Goal: Check status: Check status

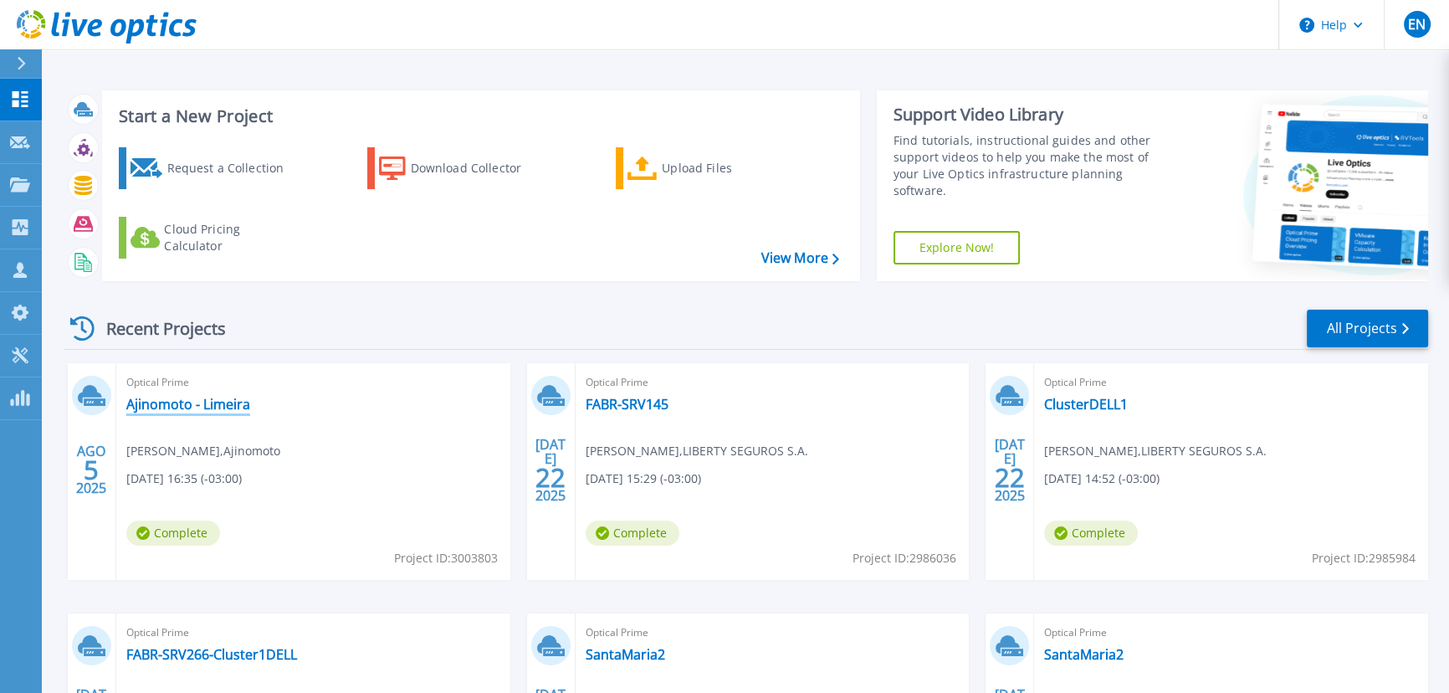
click at [182, 407] on link "Ajinomoto - Limeira" at bounding box center [188, 404] width 124 height 17
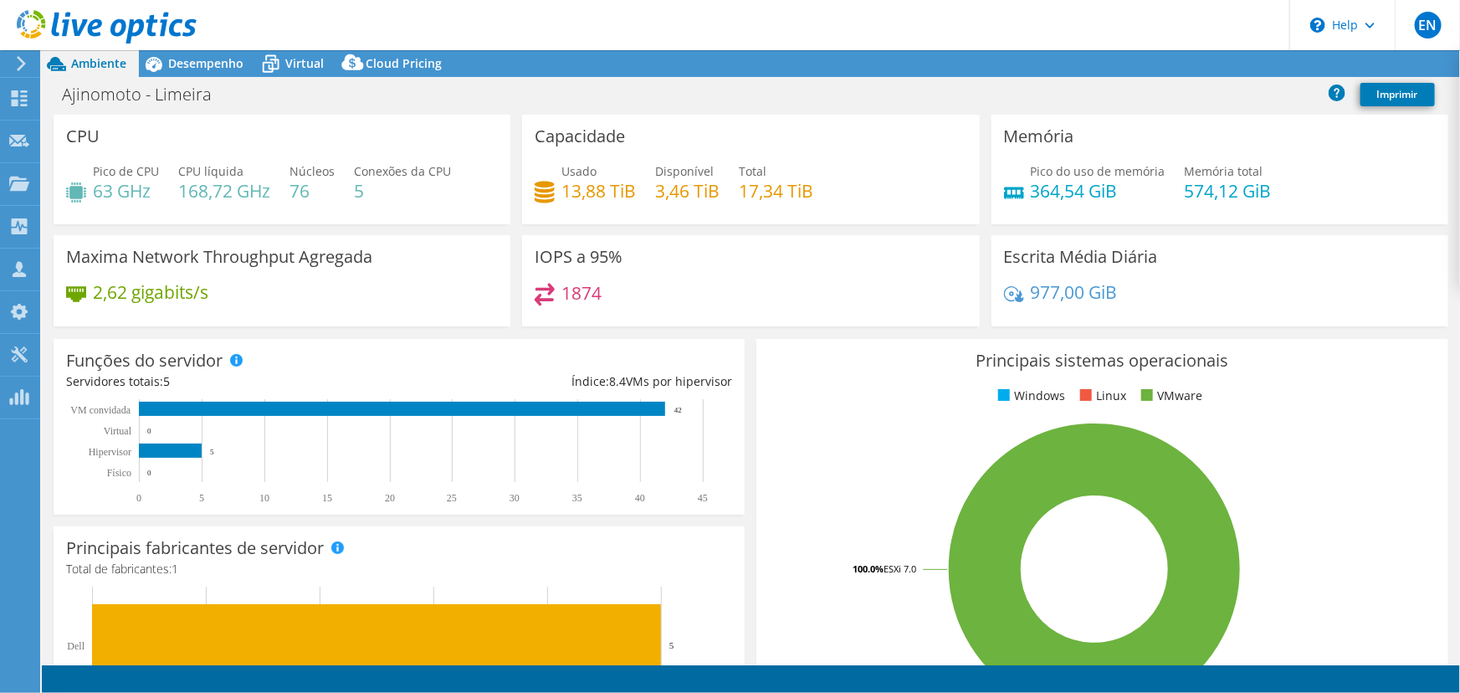
select select "USD"
click at [199, 64] on span "Desempenho" at bounding box center [205, 63] width 75 height 16
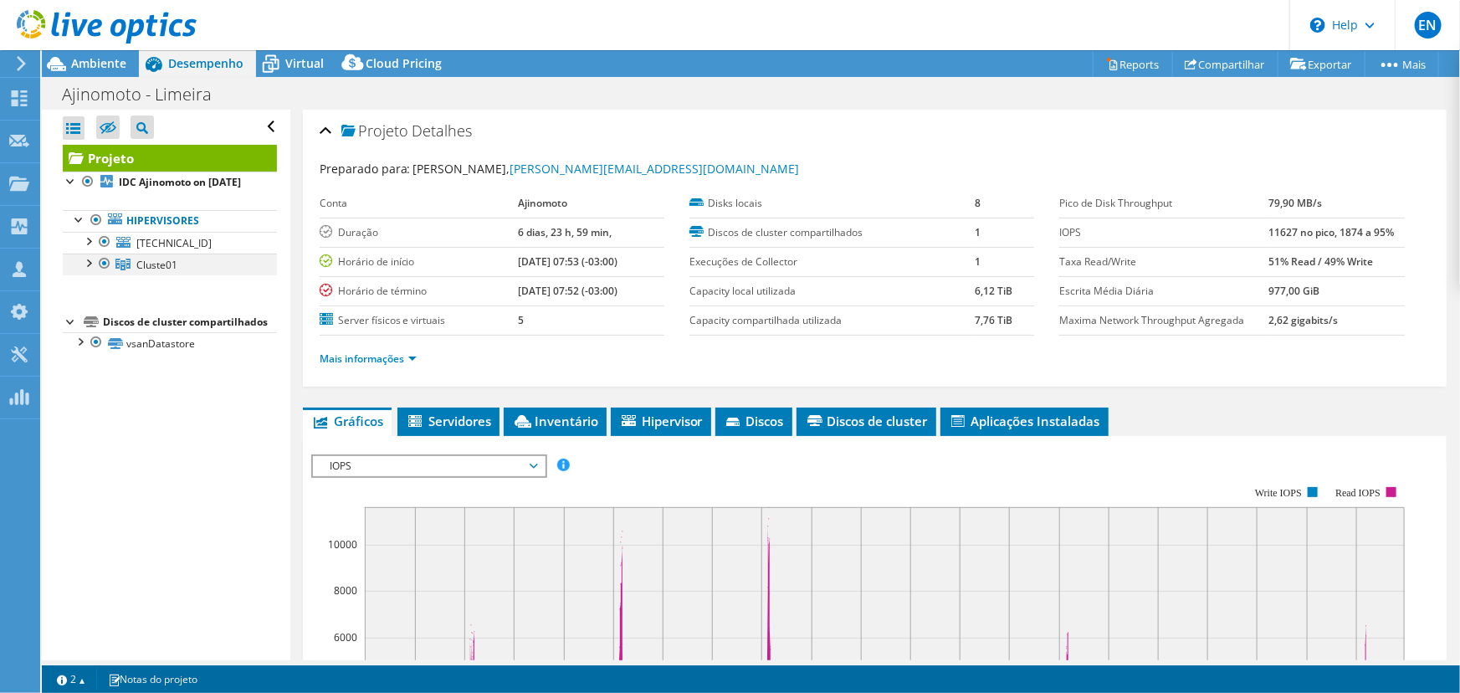
click at [90, 270] on div at bounding box center [87, 261] width 17 height 17
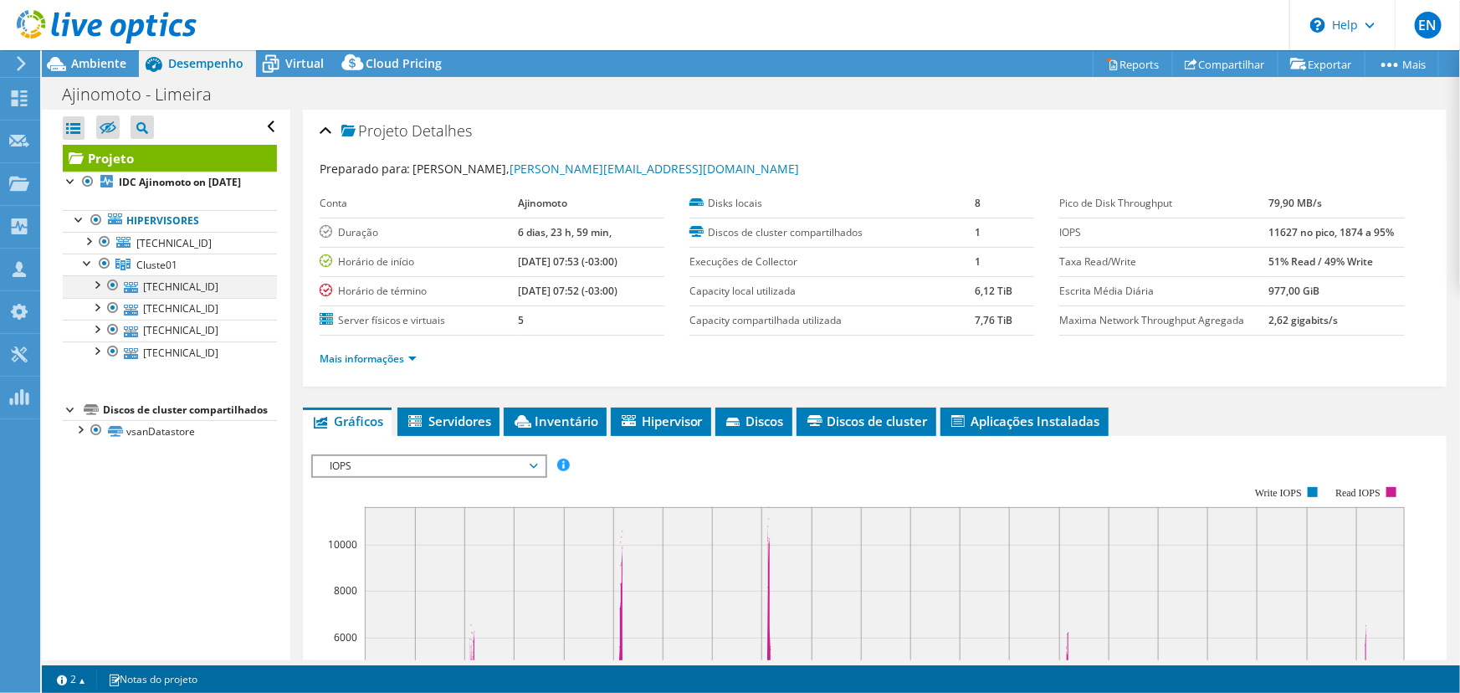
click at [97, 292] on div at bounding box center [96, 283] width 17 height 17
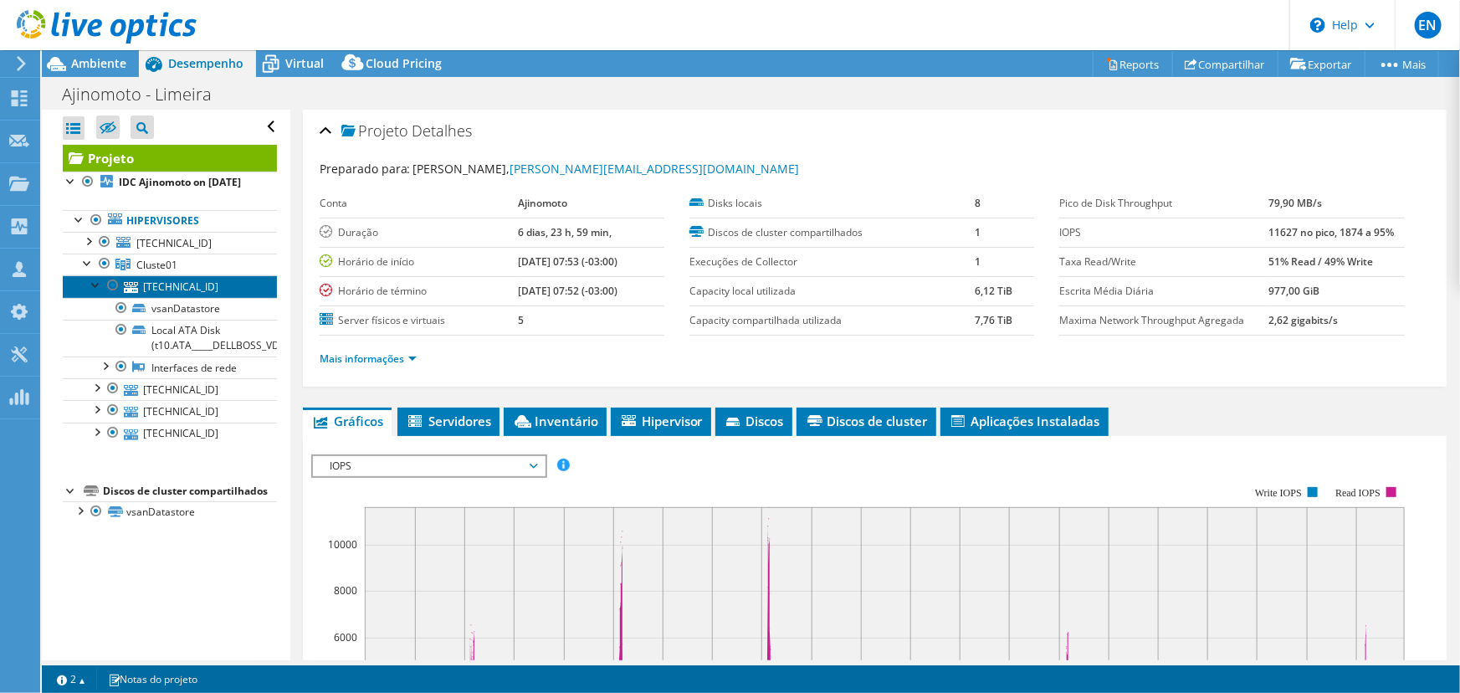
click at [187, 297] on link "[TECHNICAL_ID]" at bounding box center [170, 286] width 214 height 22
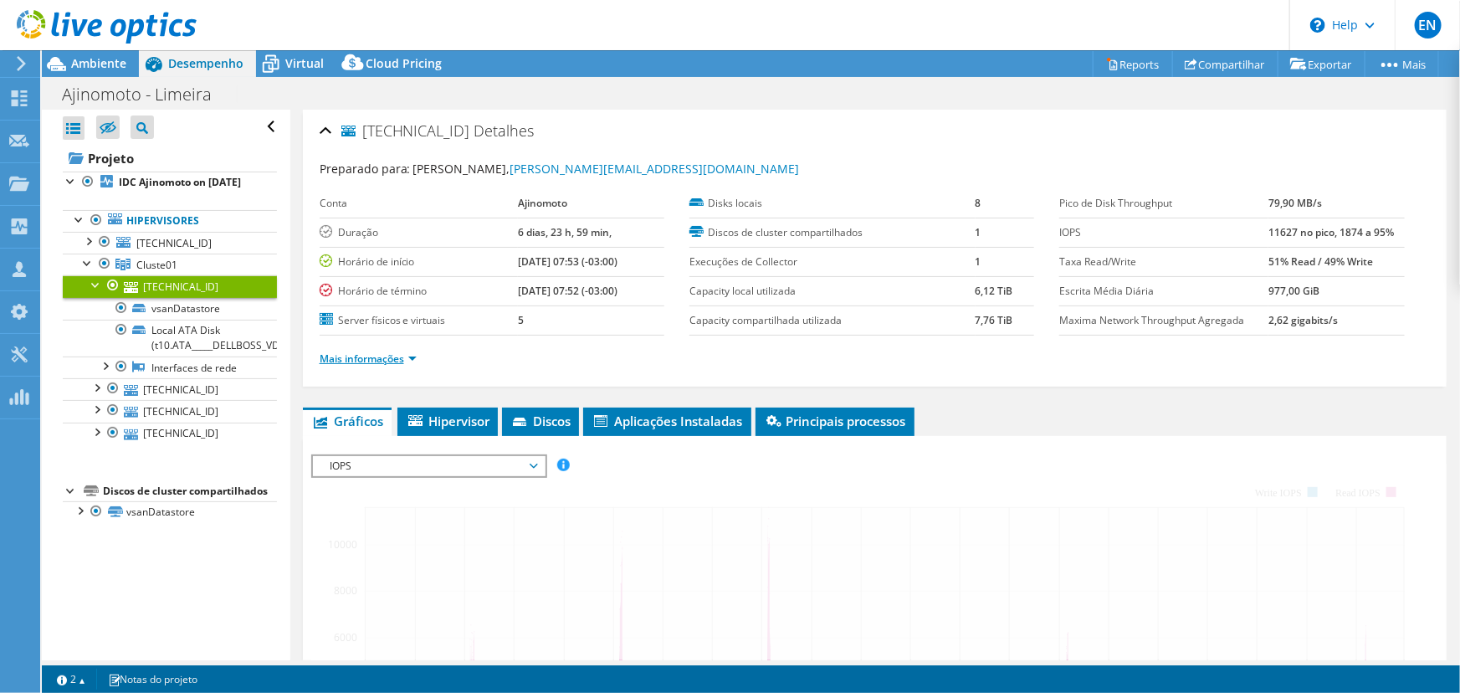
click at [373, 357] on link "Mais informações" at bounding box center [368, 358] width 97 height 14
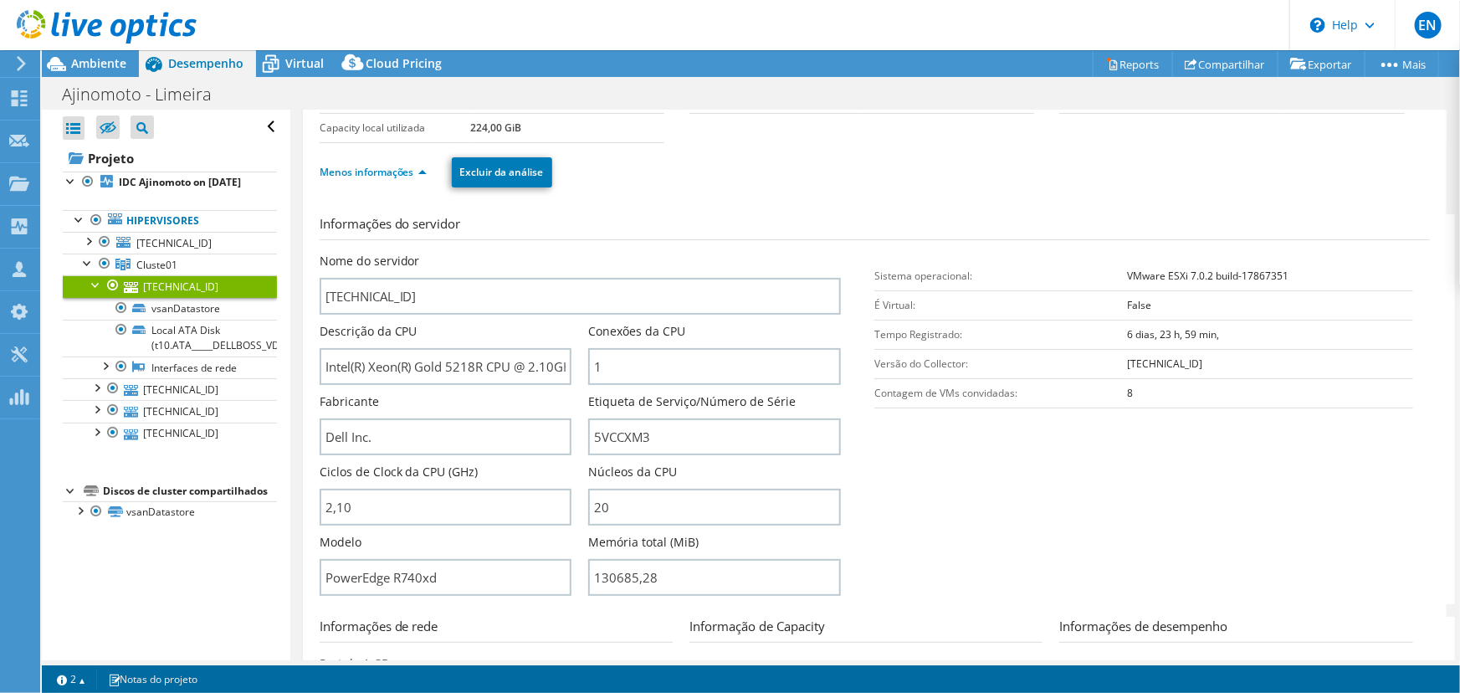
scroll to position [151, 0]
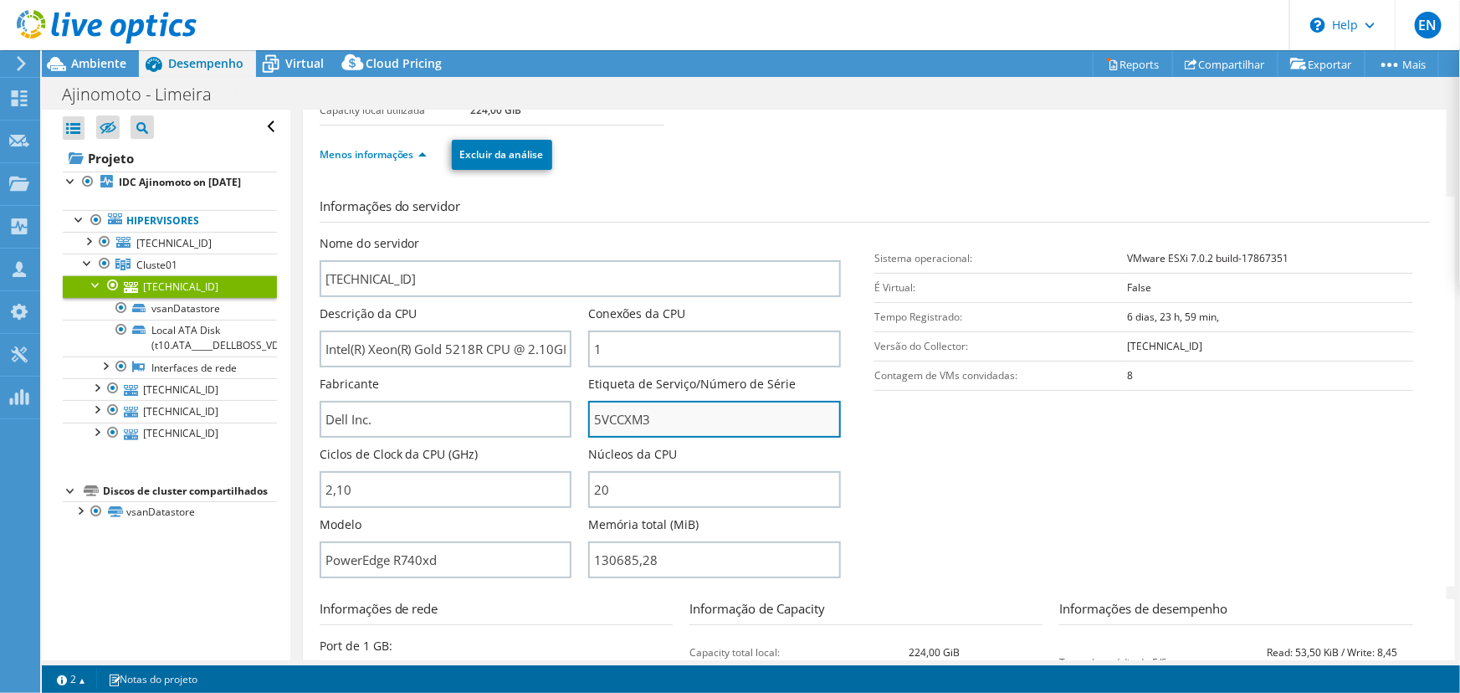
click at [619, 421] on input "5VCCXM3" at bounding box center [714, 419] width 253 height 37
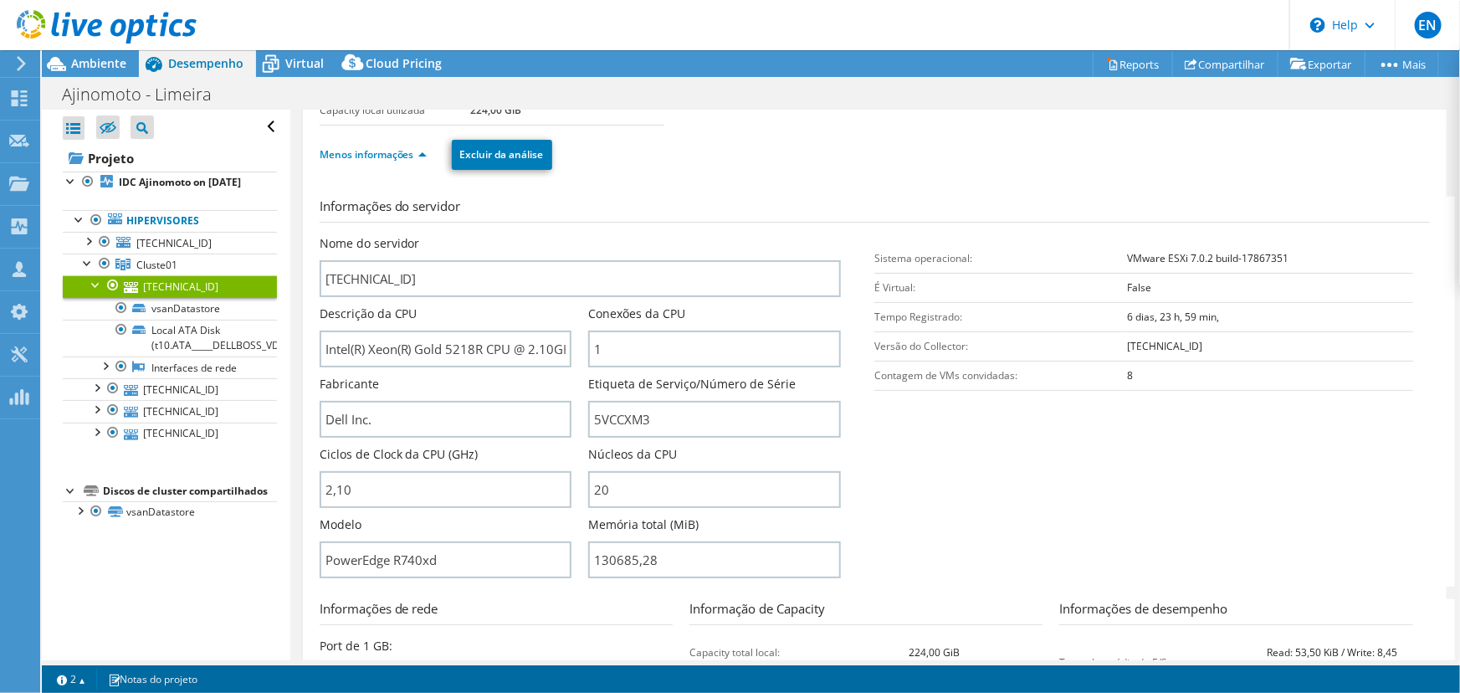
click at [91, 292] on div at bounding box center [96, 283] width 17 height 17
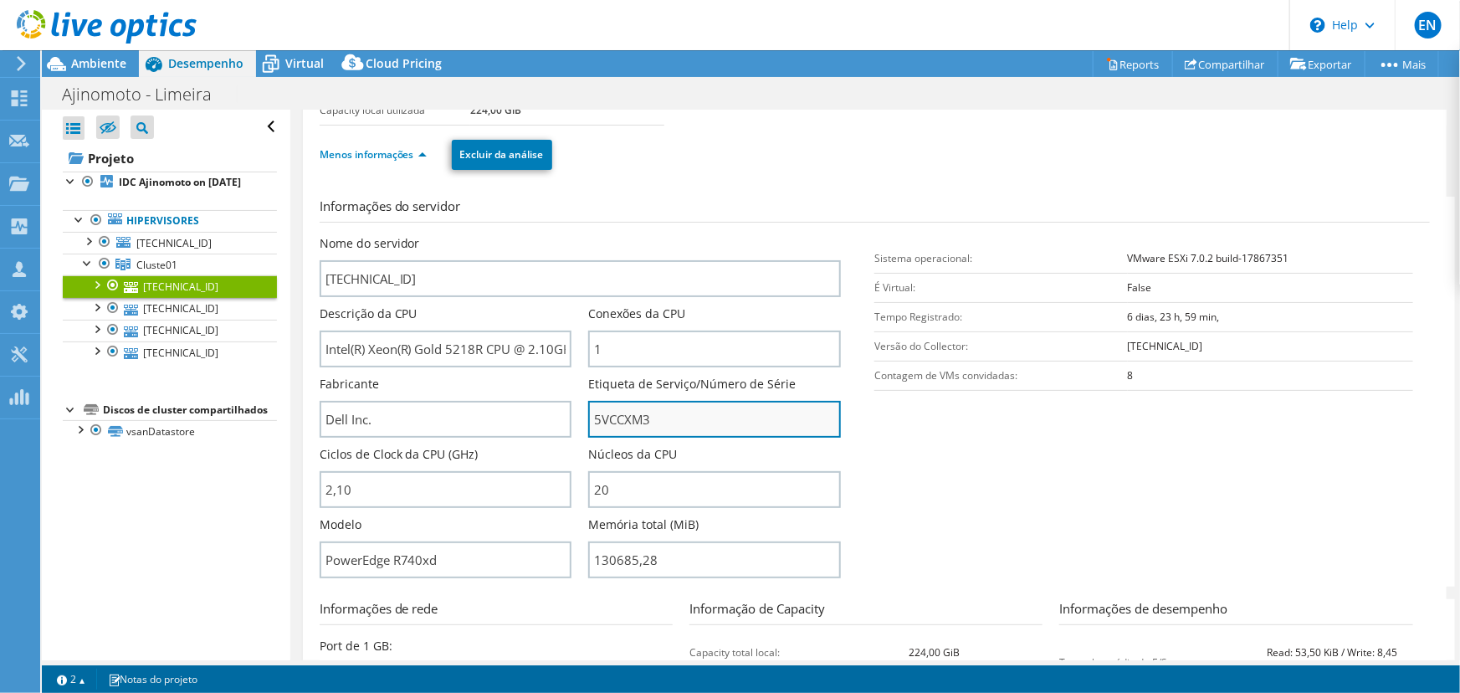
click at [616, 421] on input "5VCCXM3" at bounding box center [714, 419] width 253 height 37
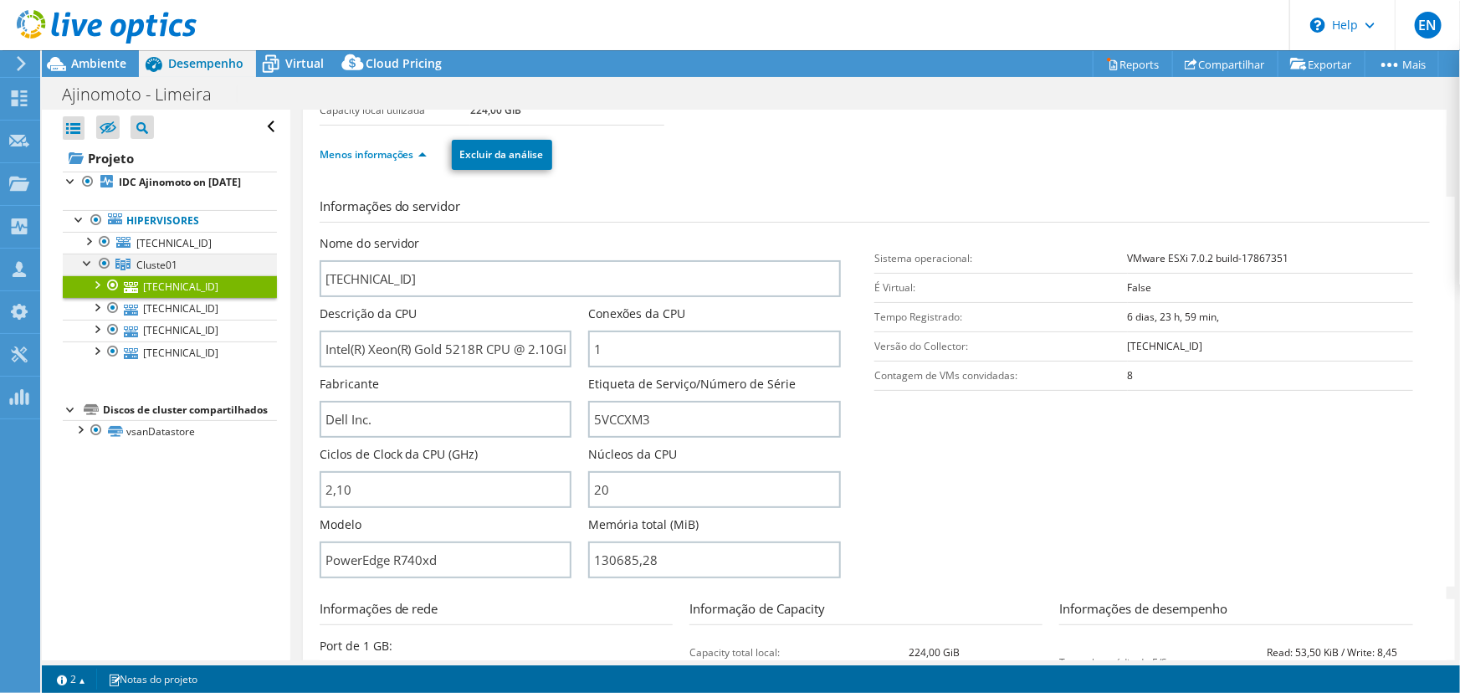
click at [85, 270] on div at bounding box center [87, 261] width 17 height 17
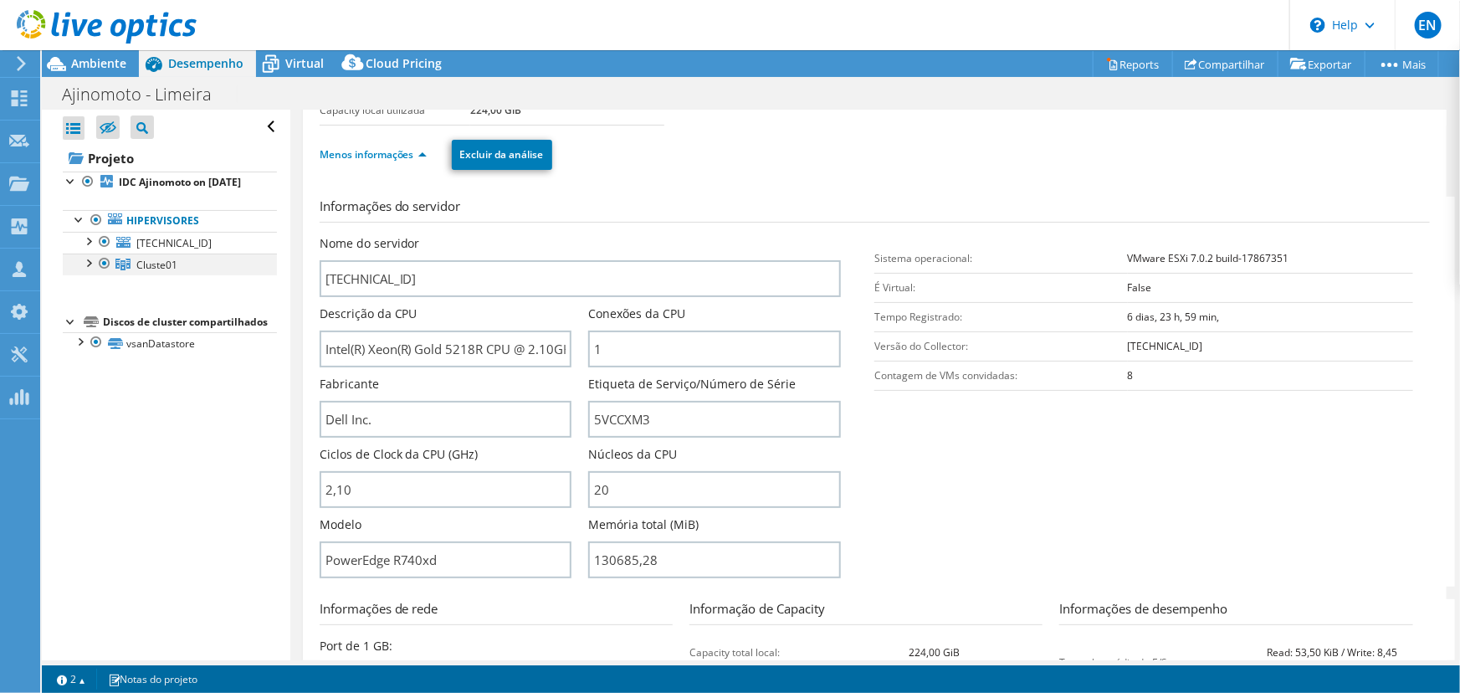
click at [89, 270] on div at bounding box center [87, 261] width 17 height 17
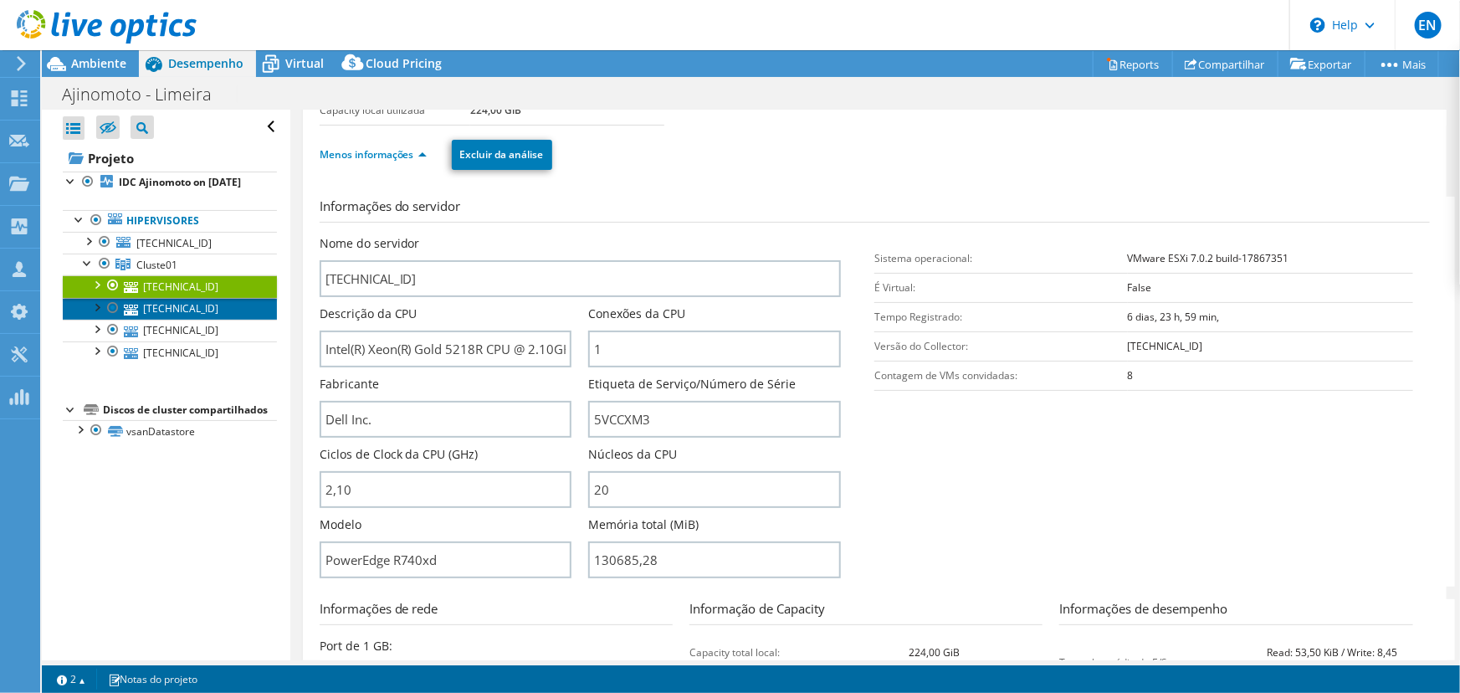
click at [166, 320] on link "[TECHNICAL_ID]" at bounding box center [170, 309] width 214 height 22
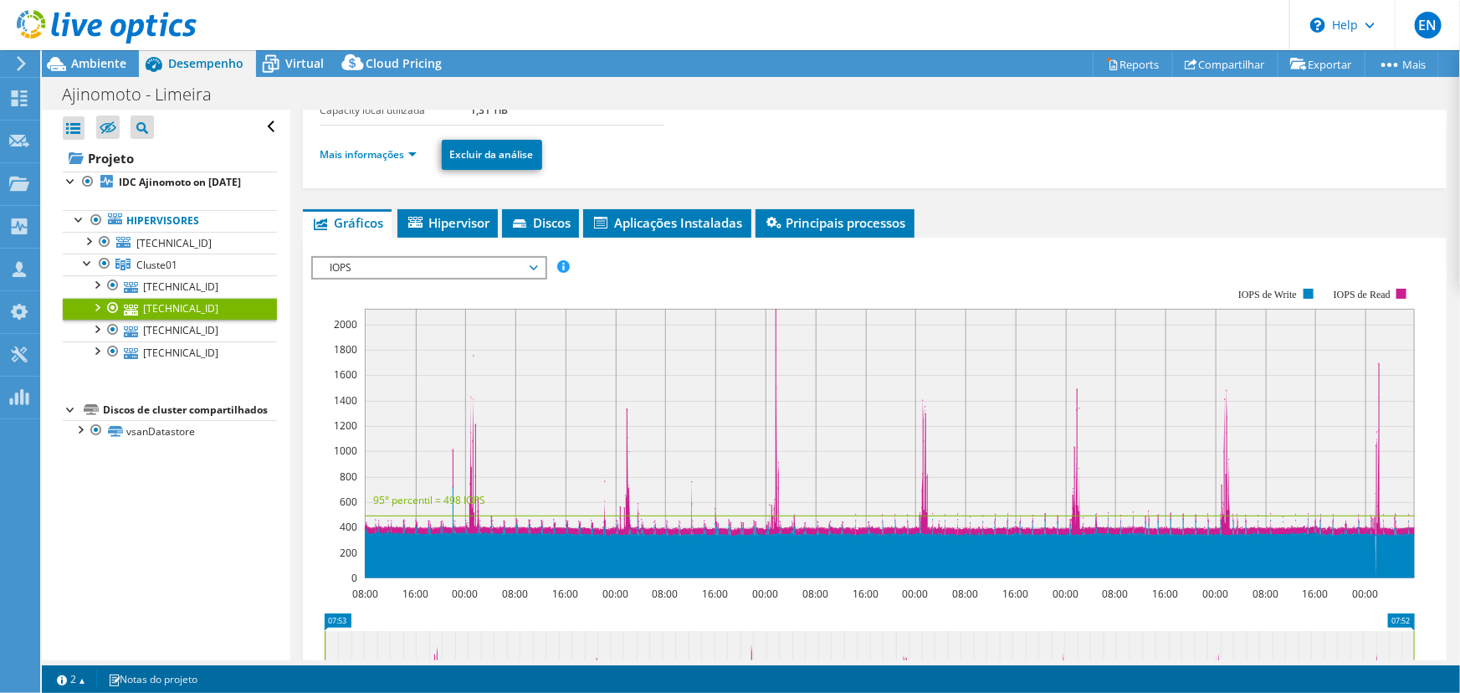
click at [318, 152] on div "[TECHNICAL_ID] Detalhes Sistema operacional VMware ESXi 7.0.2 build-17867351 Di…" at bounding box center [874, 73] width 1143 height 230
click at [335, 151] on link "Mais informações" at bounding box center [368, 154] width 97 height 14
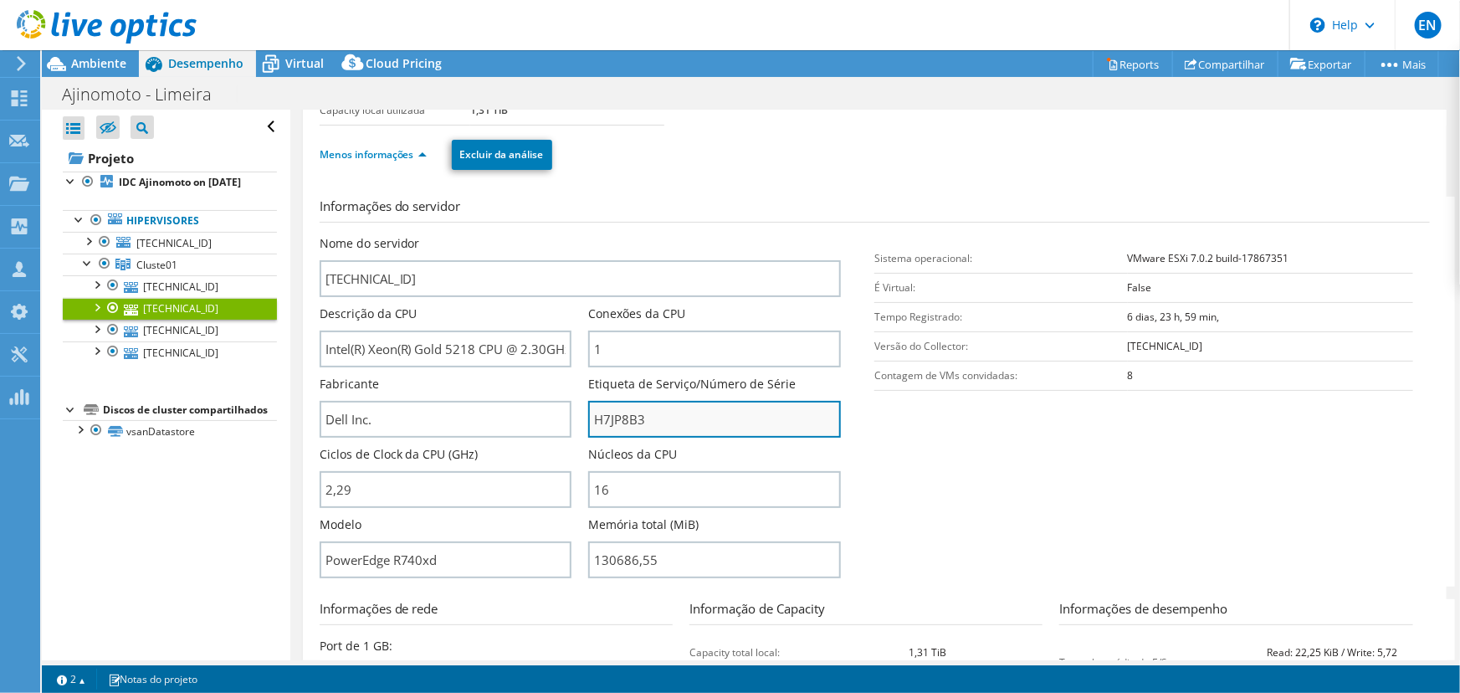
click at [616, 417] on input "H7JP8B3" at bounding box center [714, 419] width 253 height 37
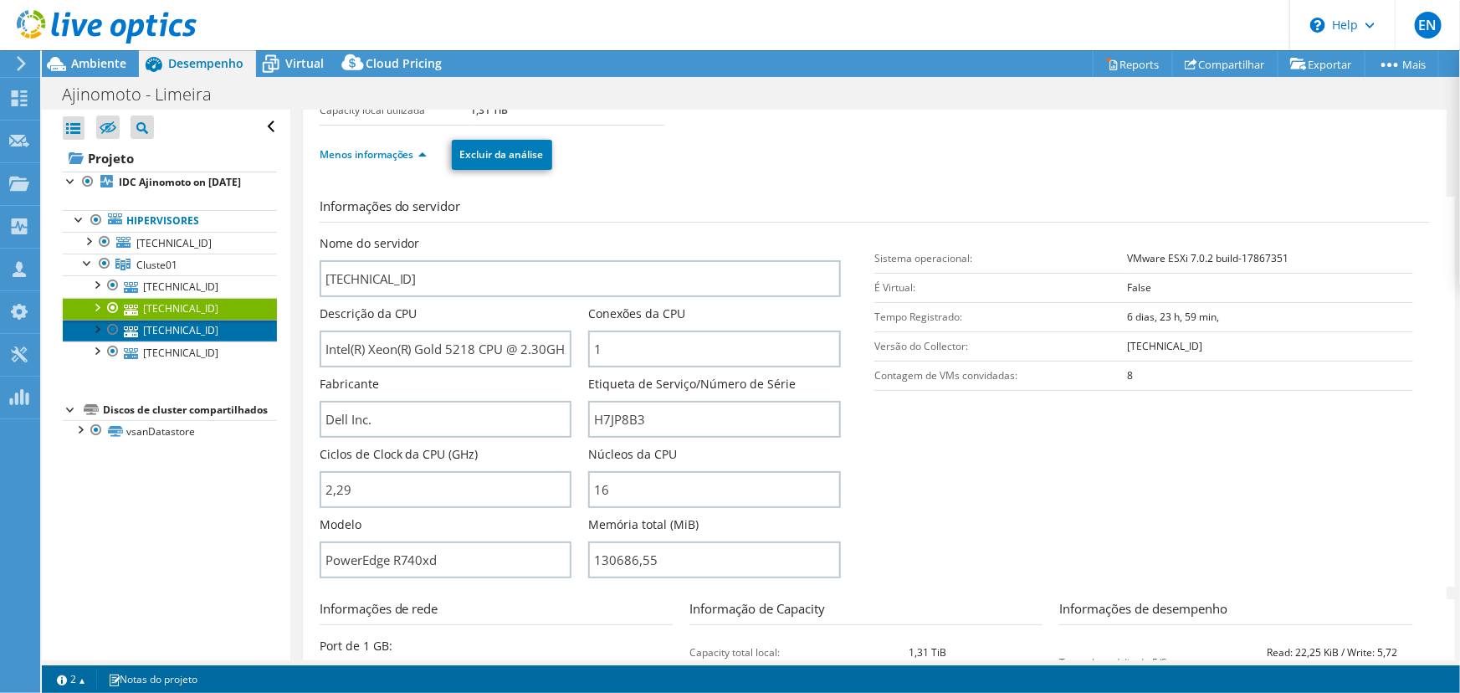
click at [171, 341] on link "[TECHNICAL_ID]" at bounding box center [170, 331] width 214 height 22
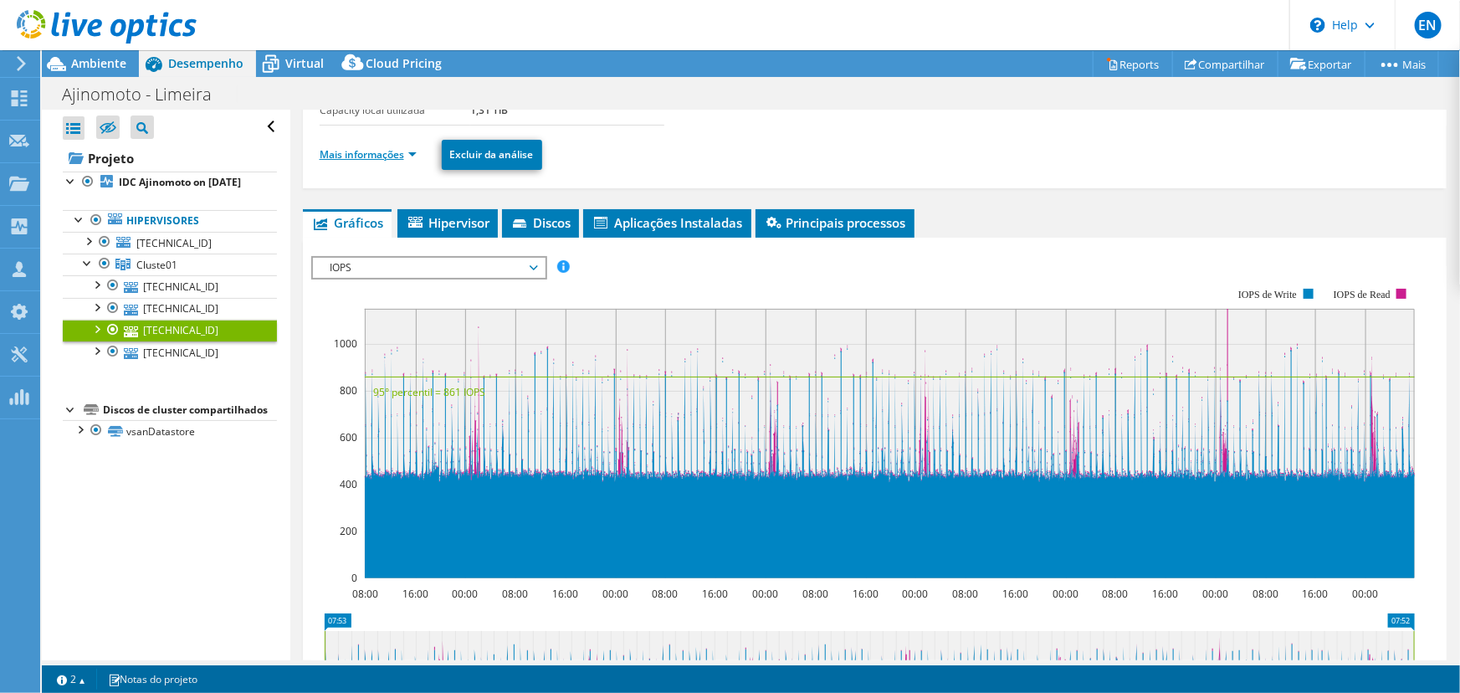
click at [356, 147] on link "Mais informações" at bounding box center [368, 154] width 97 height 14
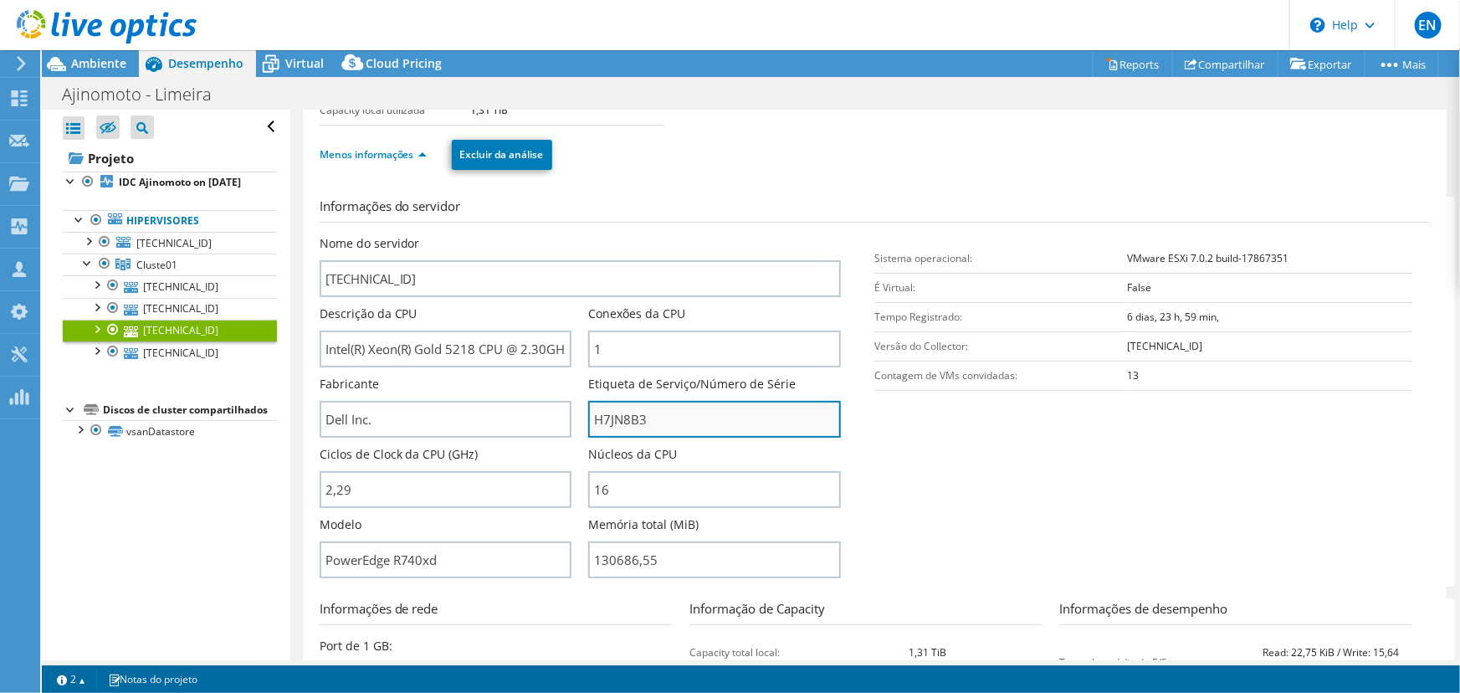
click at [626, 422] on input "H7JN8B3" at bounding box center [714, 419] width 253 height 37
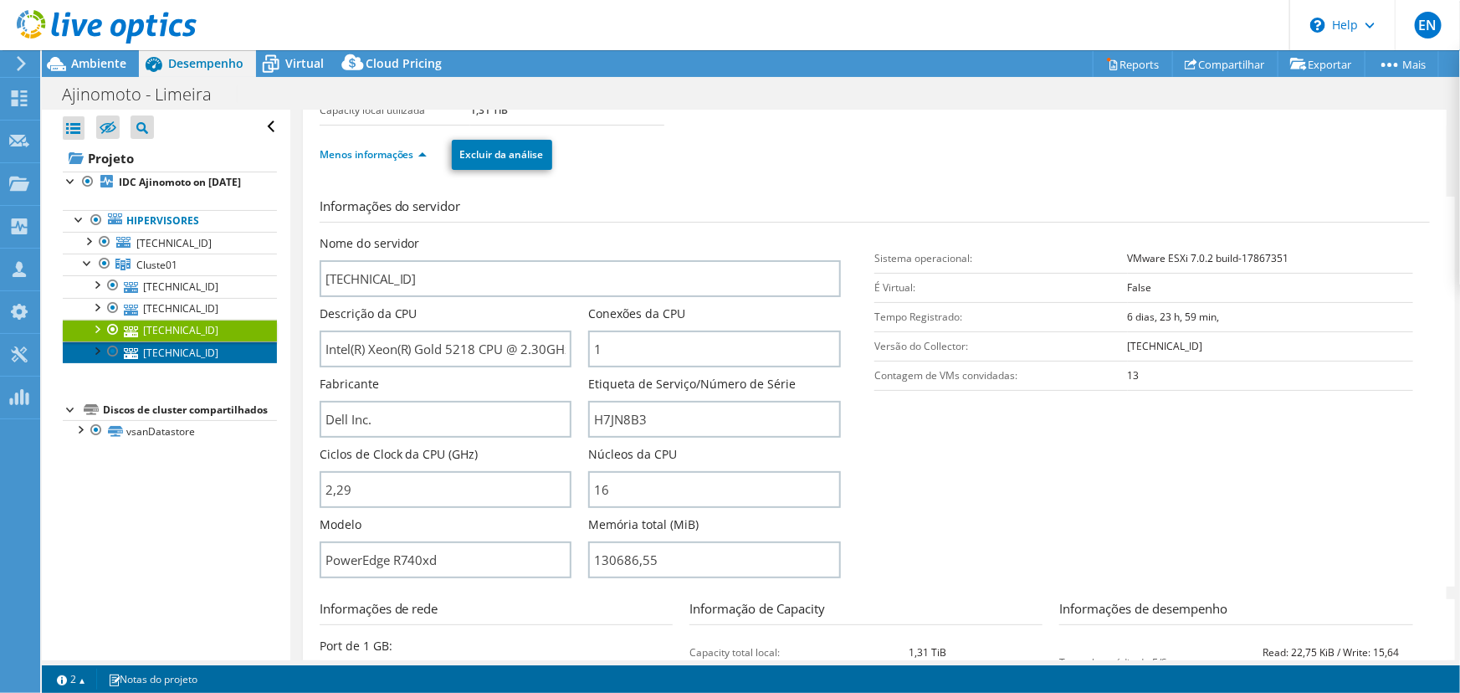
click at [157, 363] on link "[TECHNICAL_ID]" at bounding box center [170, 352] width 214 height 22
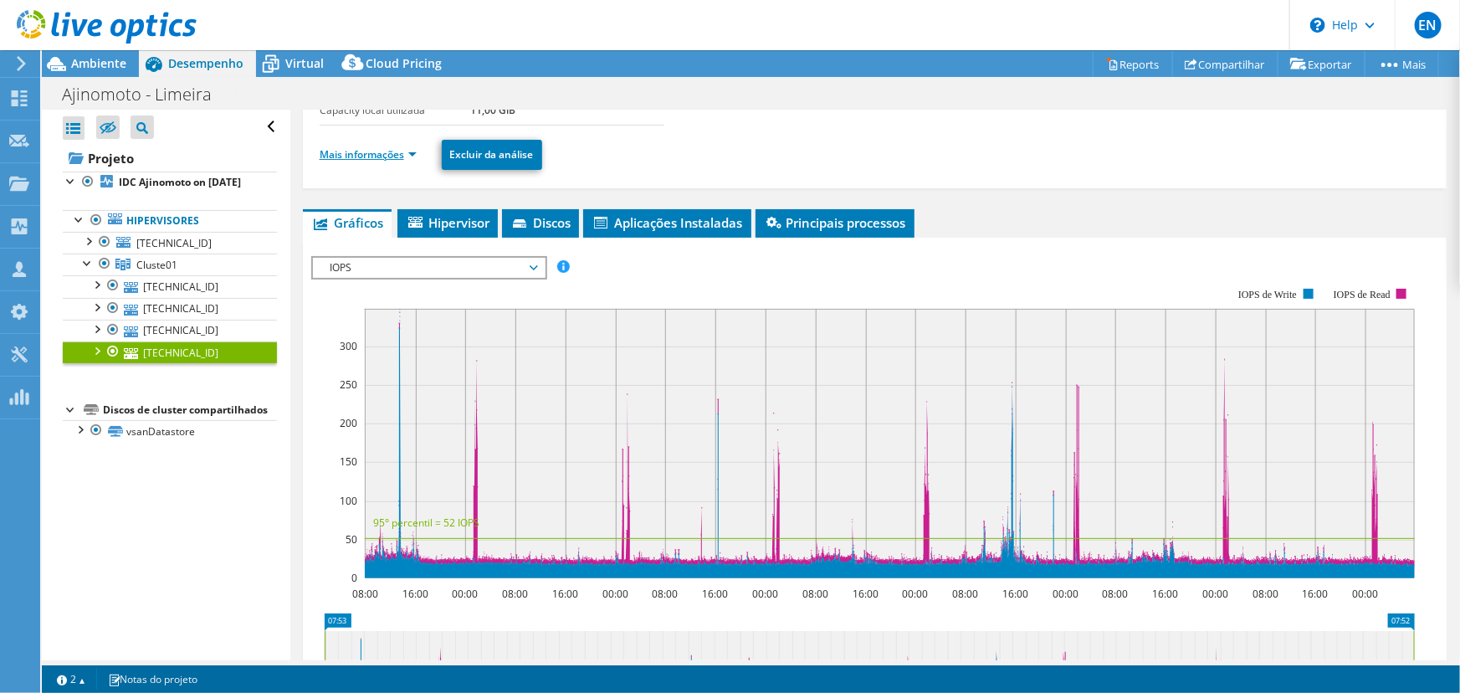
click at [350, 151] on link "Mais informações" at bounding box center [368, 154] width 97 height 14
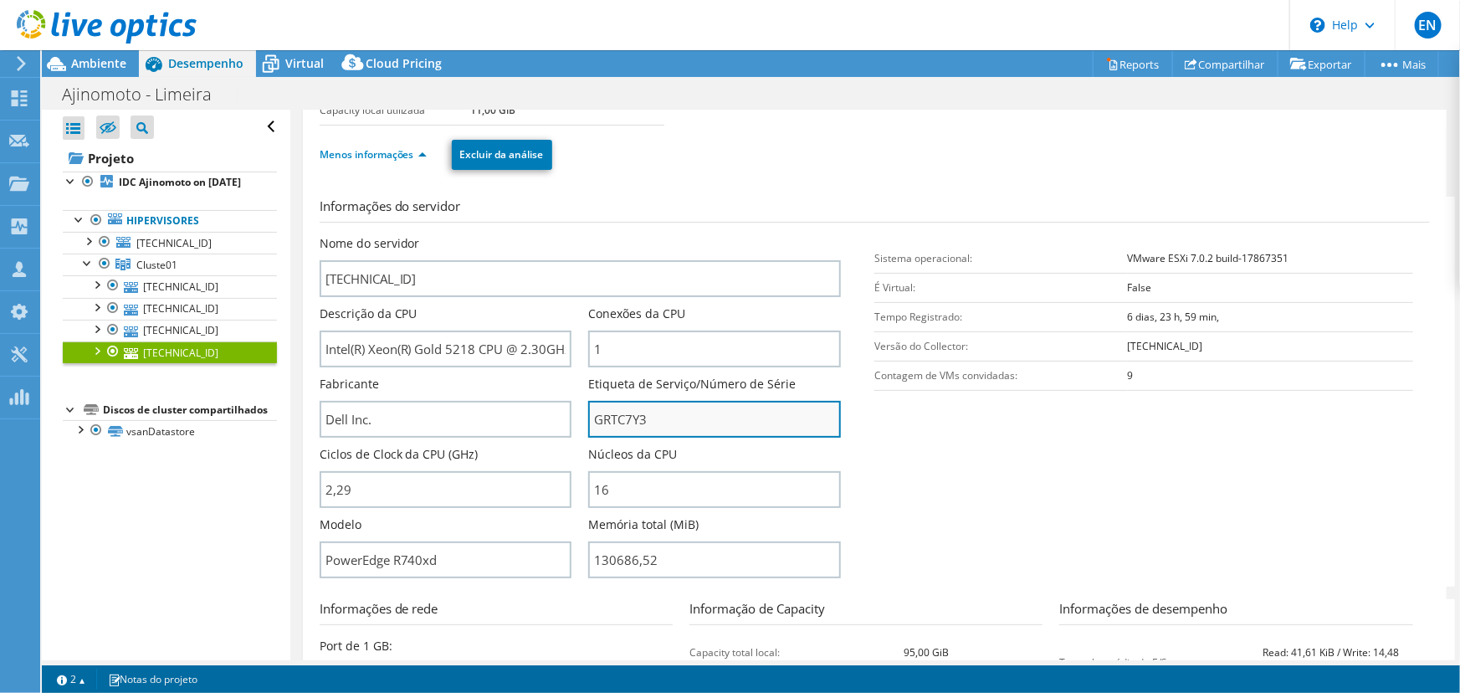
click at [616, 417] on input "GRTC7Y3" at bounding box center [714, 419] width 253 height 37
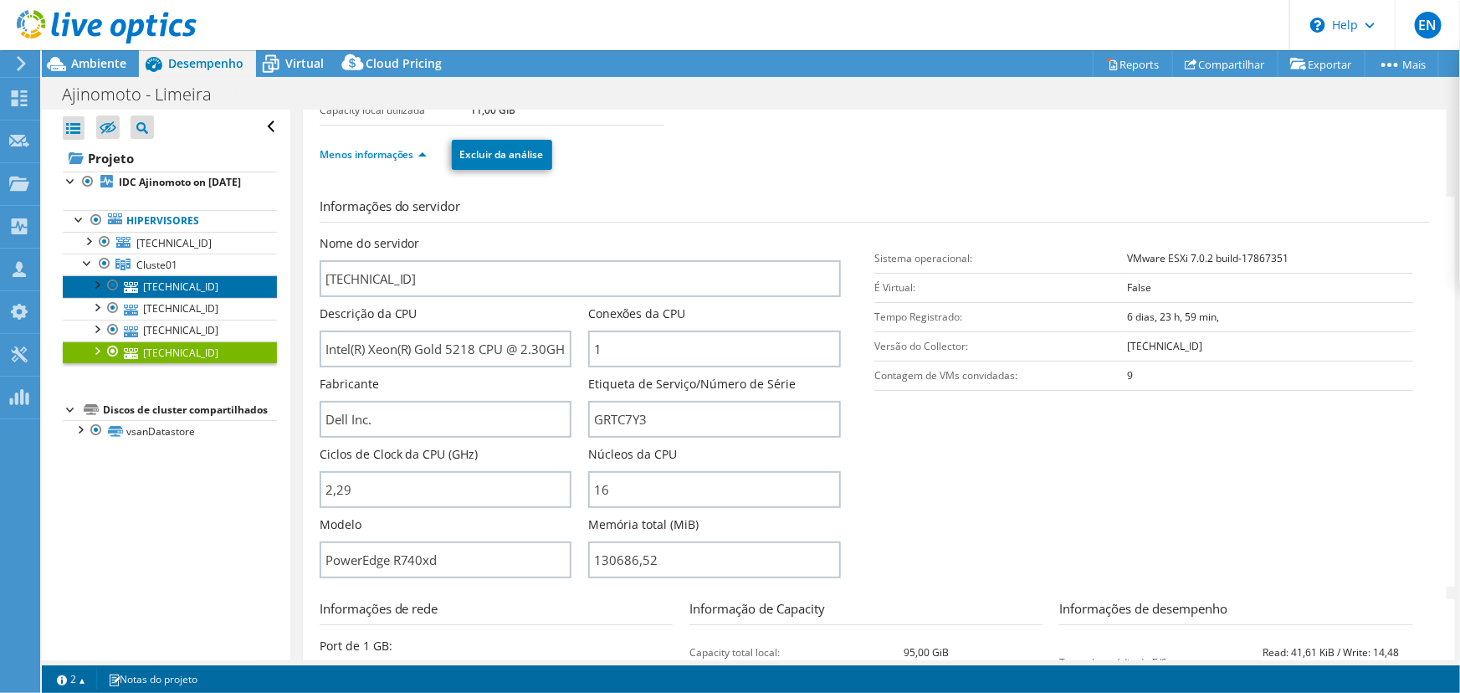
click at [170, 297] on link "[TECHNICAL_ID]" at bounding box center [170, 286] width 214 height 22
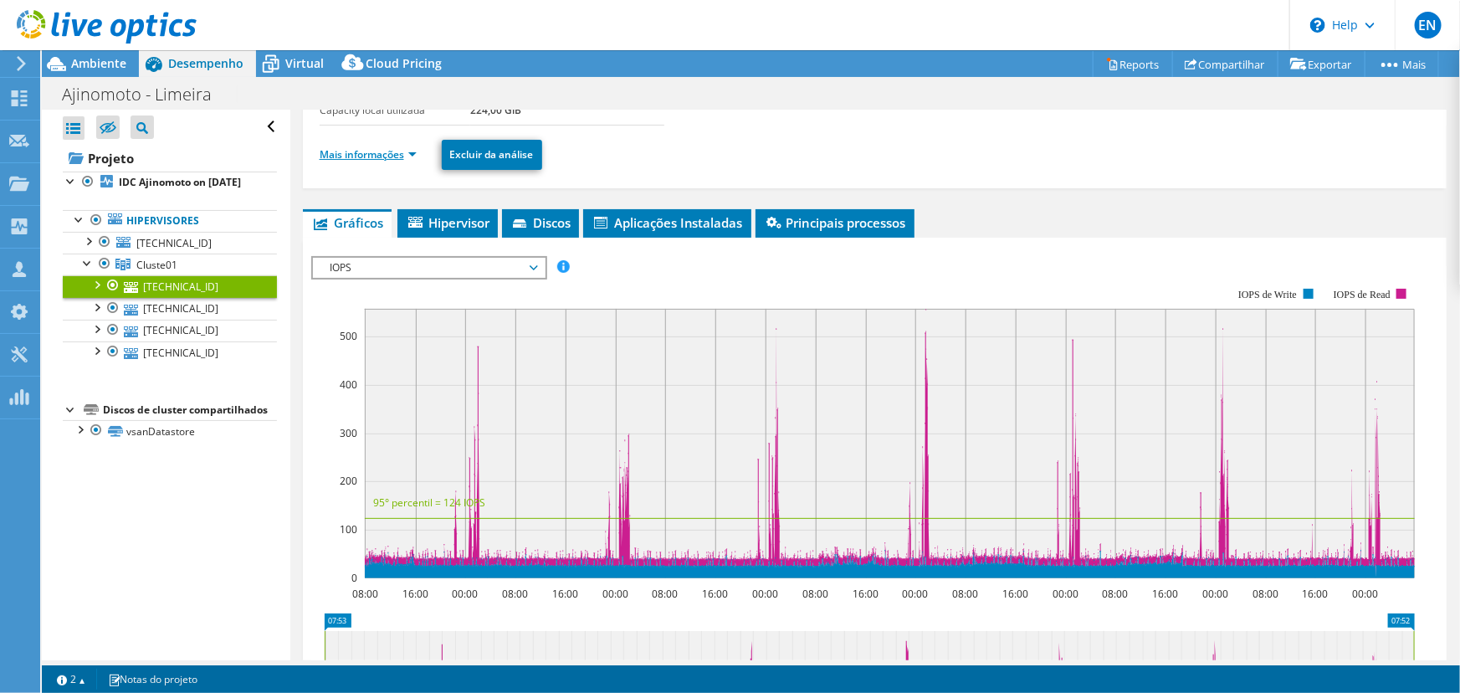
click at [356, 151] on link "Mais informações" at bounding box center [368, 154] width 97 height 14
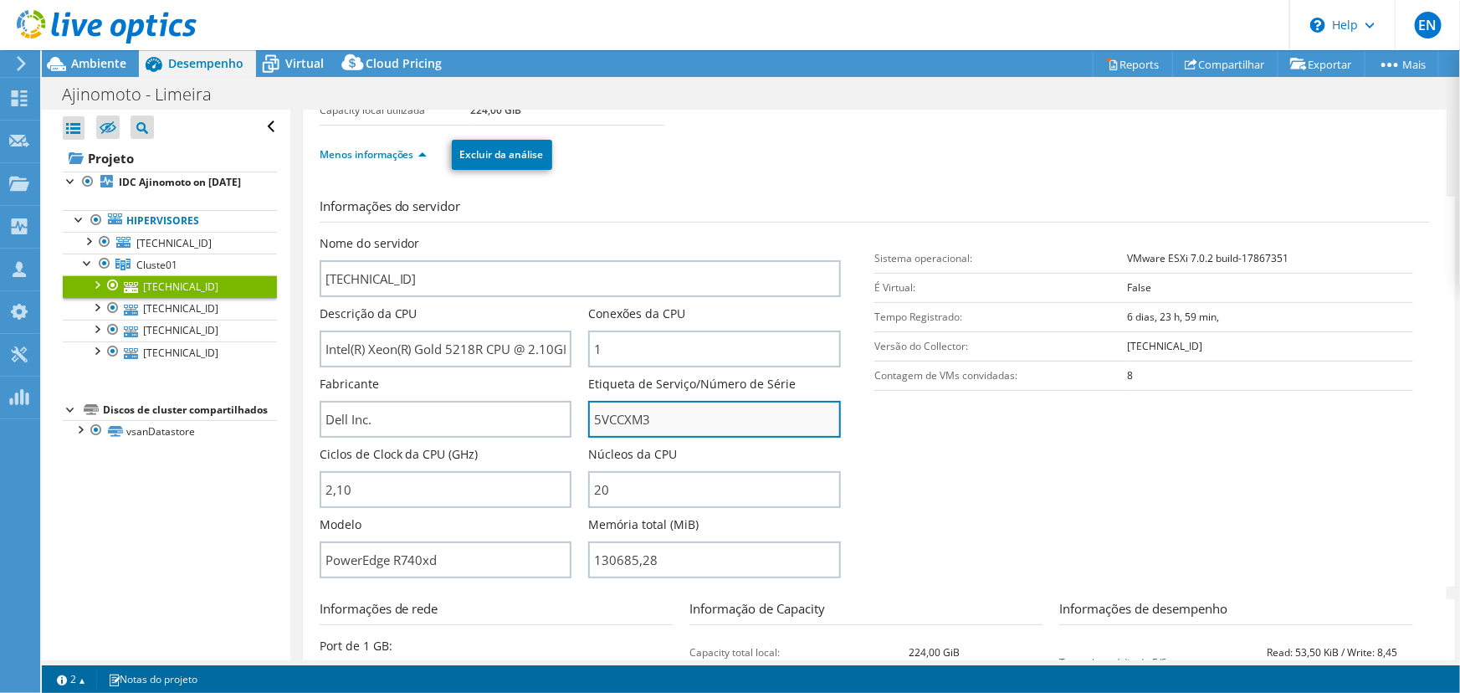
click at [619, 422] on input "5VCCXM3" at bounding box center [714, 419] width 253 height 37
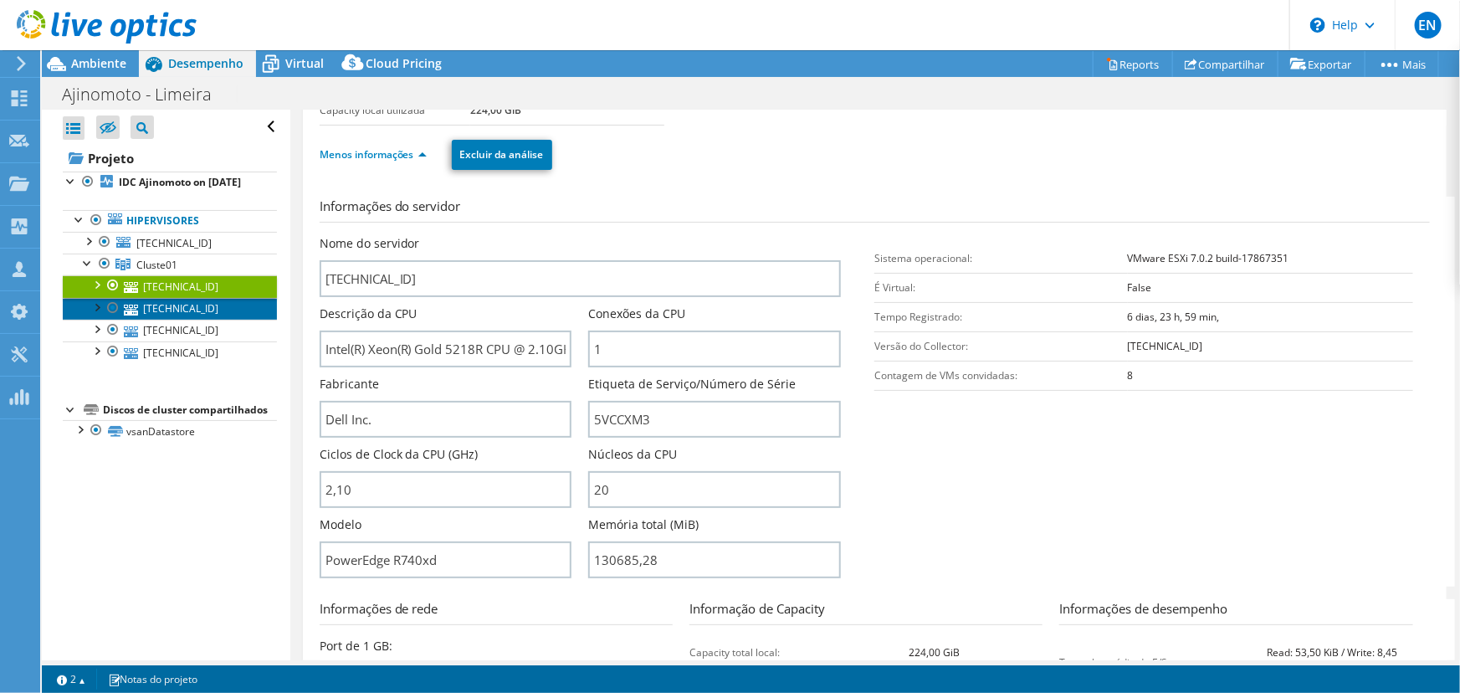
click at [171, 320] on link "[TECHNICAL_ID]" at bounding box center [170, 309] width 214 height 22
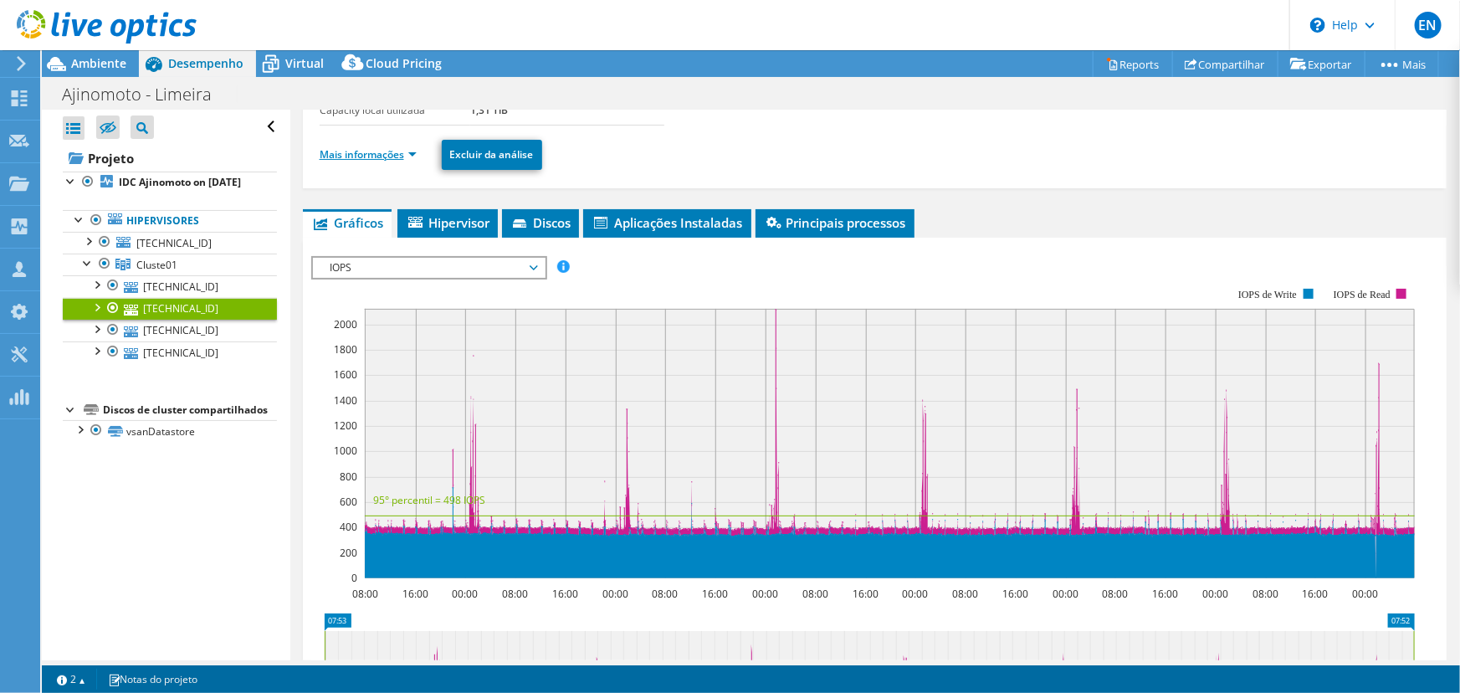
click at [350, 151] on link "Mais informações" at bounding box center [368, 154] width 97 height 14
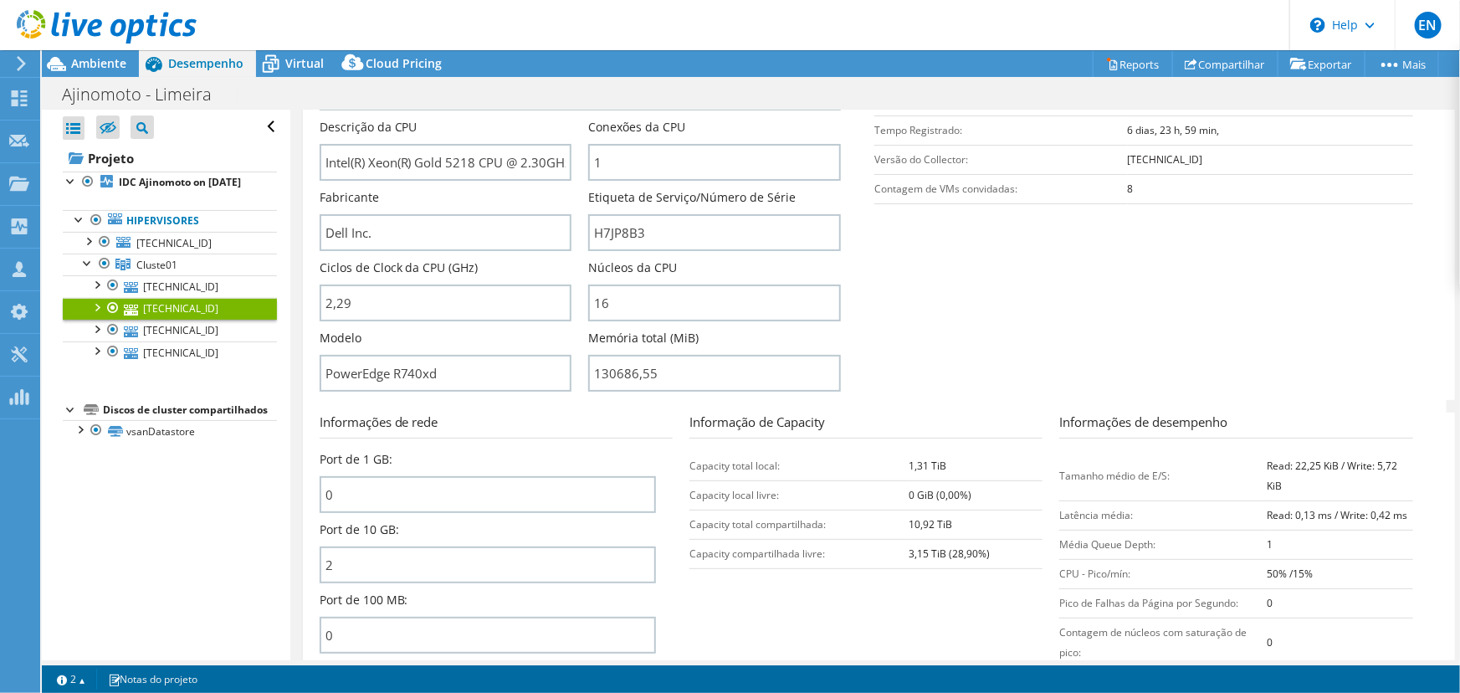
scroll to position [380, 0]
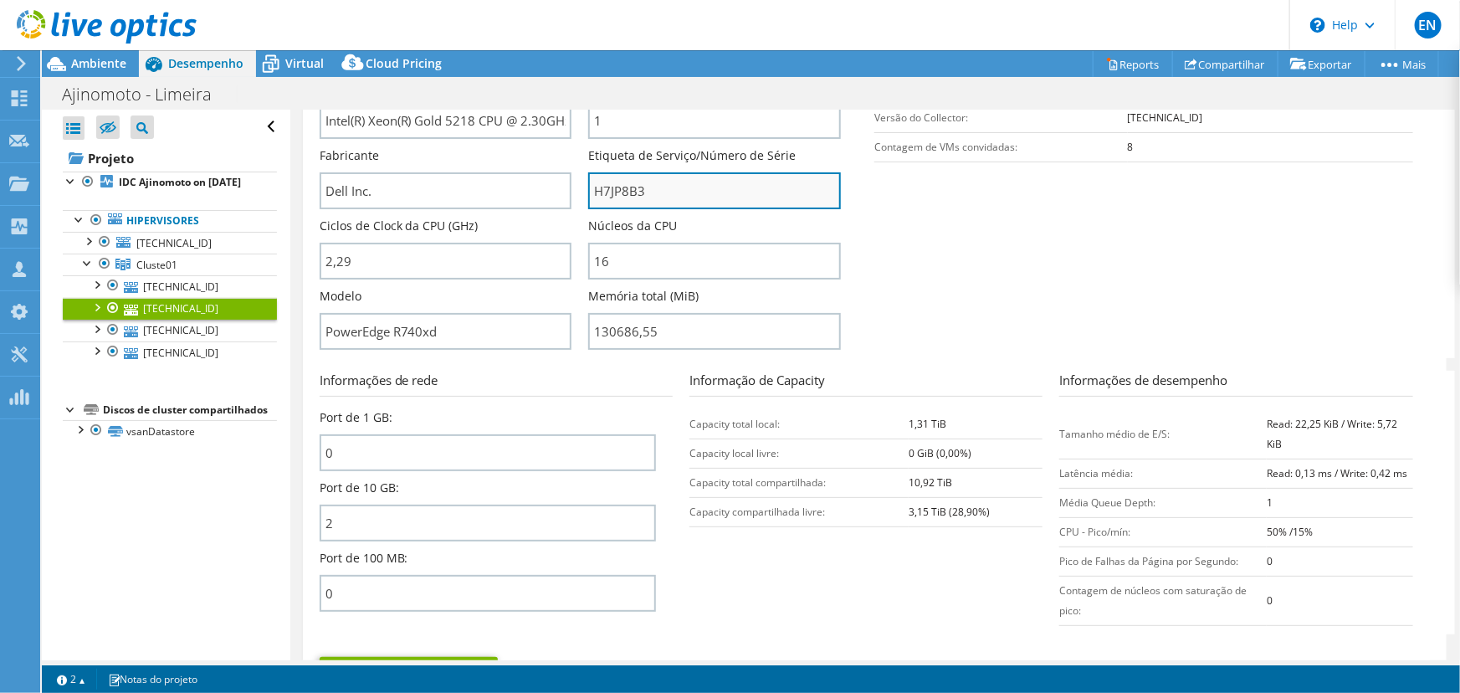
click at [612, 192] on input "H7JP8B3" at bounding box center [714, 190] width 253 height 37
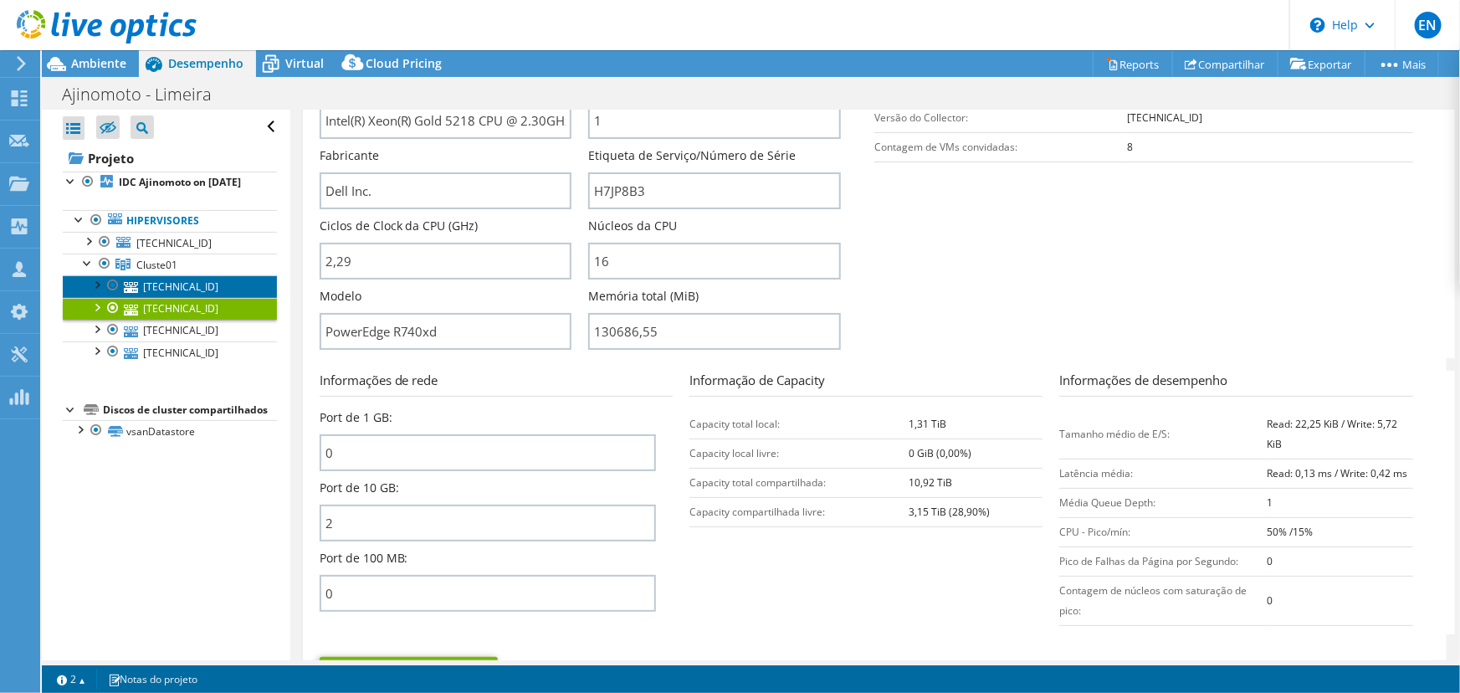
click at [168, 297] on link "[TECHNICAL_ID]" at bounding box center [170, 286] width 214 height 22
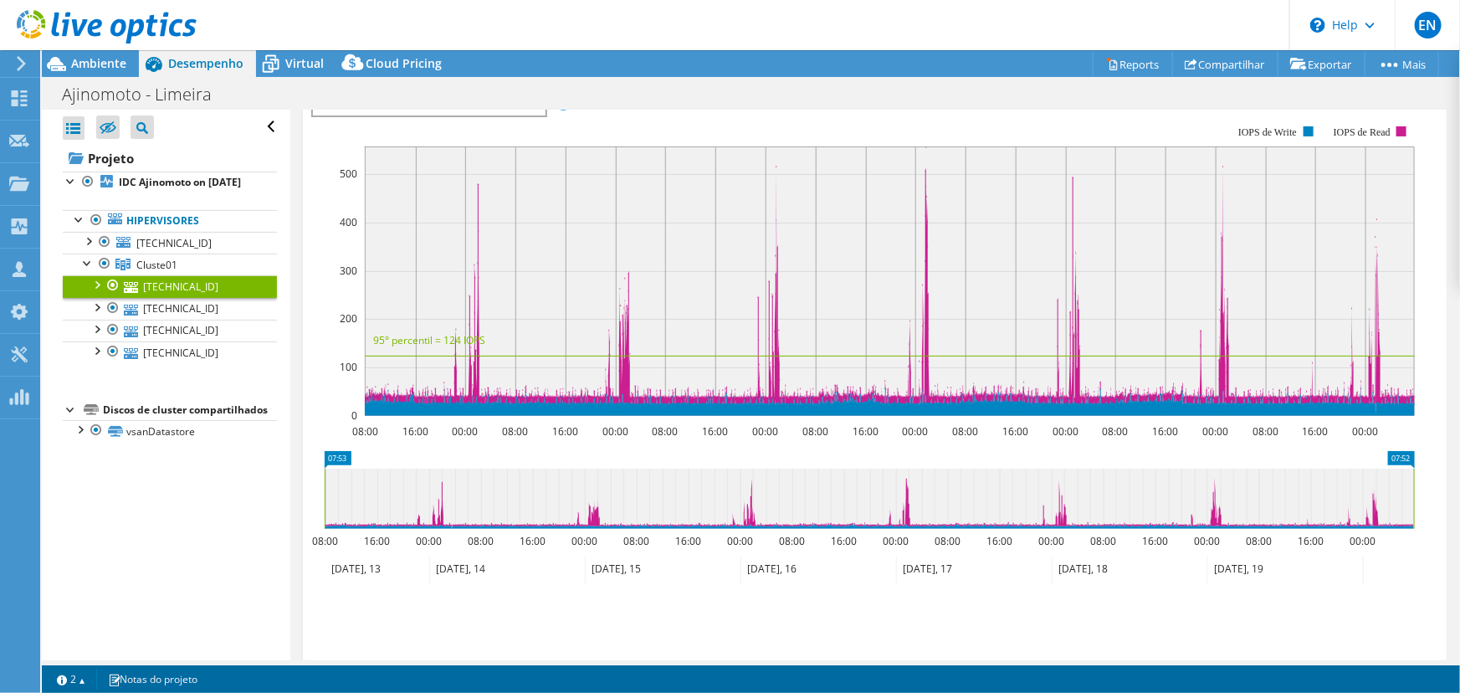
scroll to position [85, 0]
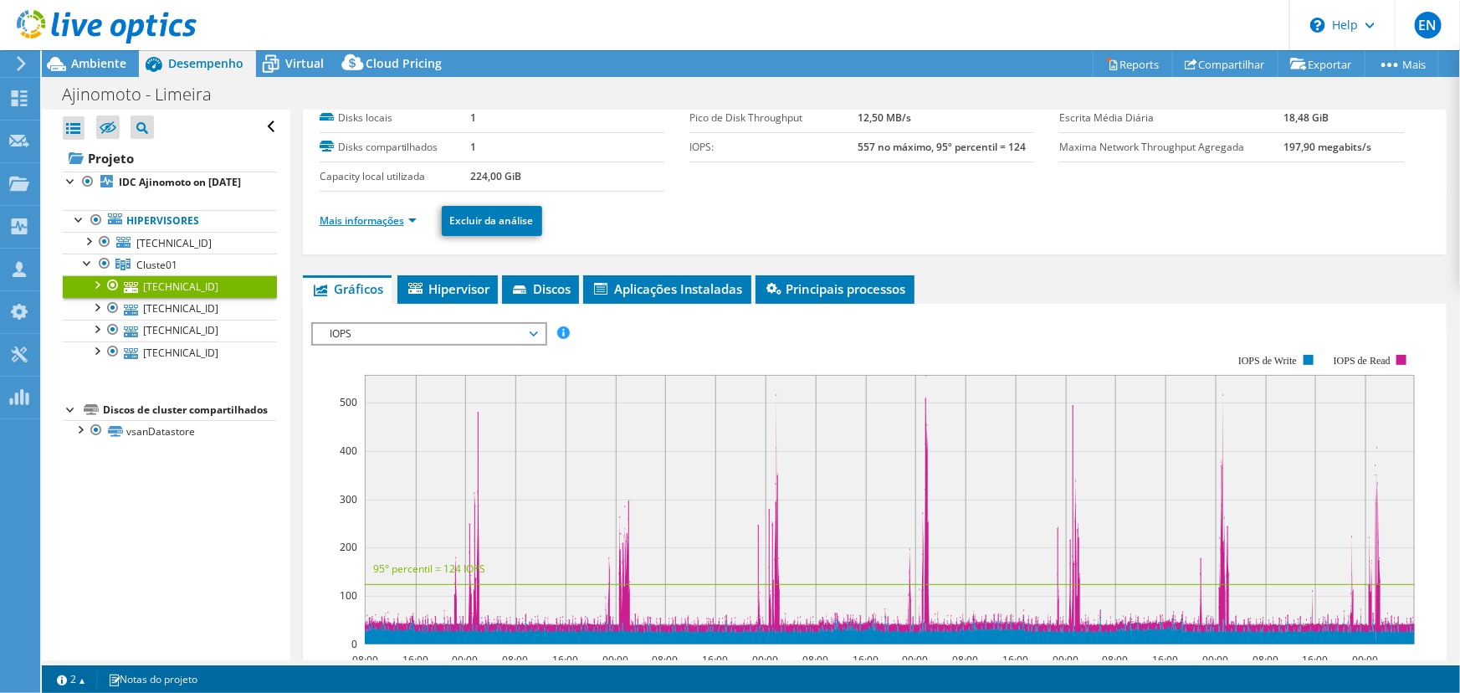
click at [354, 217] on link "Mais informações" at bounding box center [368, 220] width 97 height 14
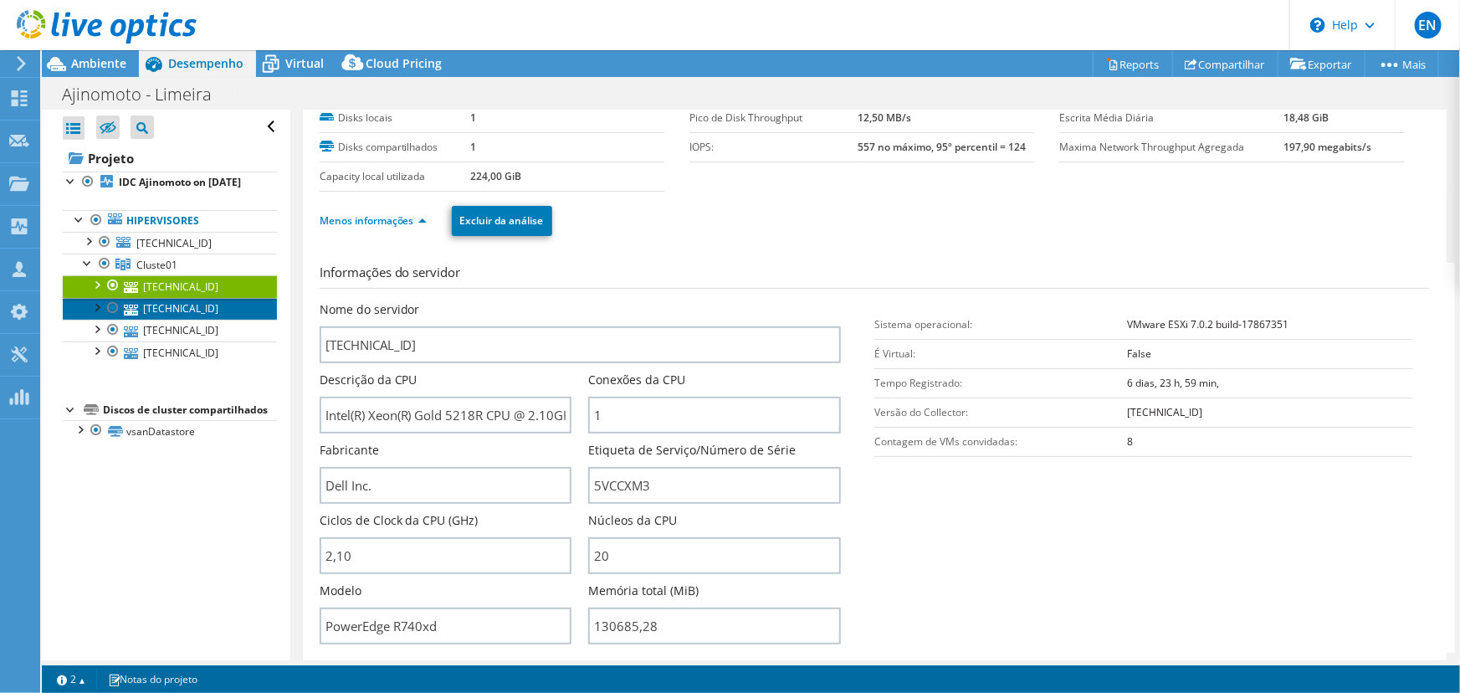
click at [167, 320] on link "[TECHNICAL_ID]" at bounding box center [170, 309] width 214 height 22
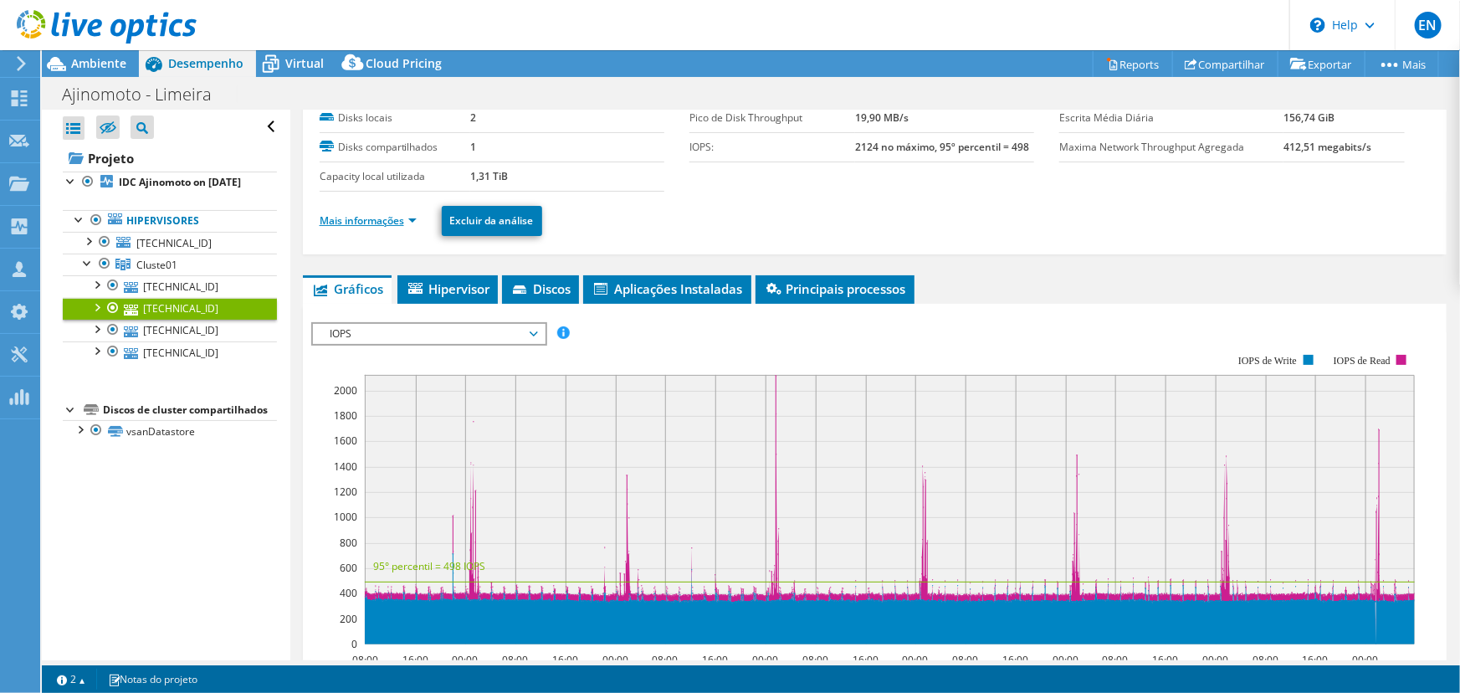
click at [351, 217] on link "Mais informações" at bounding box center [368, 220] width 97 height 14
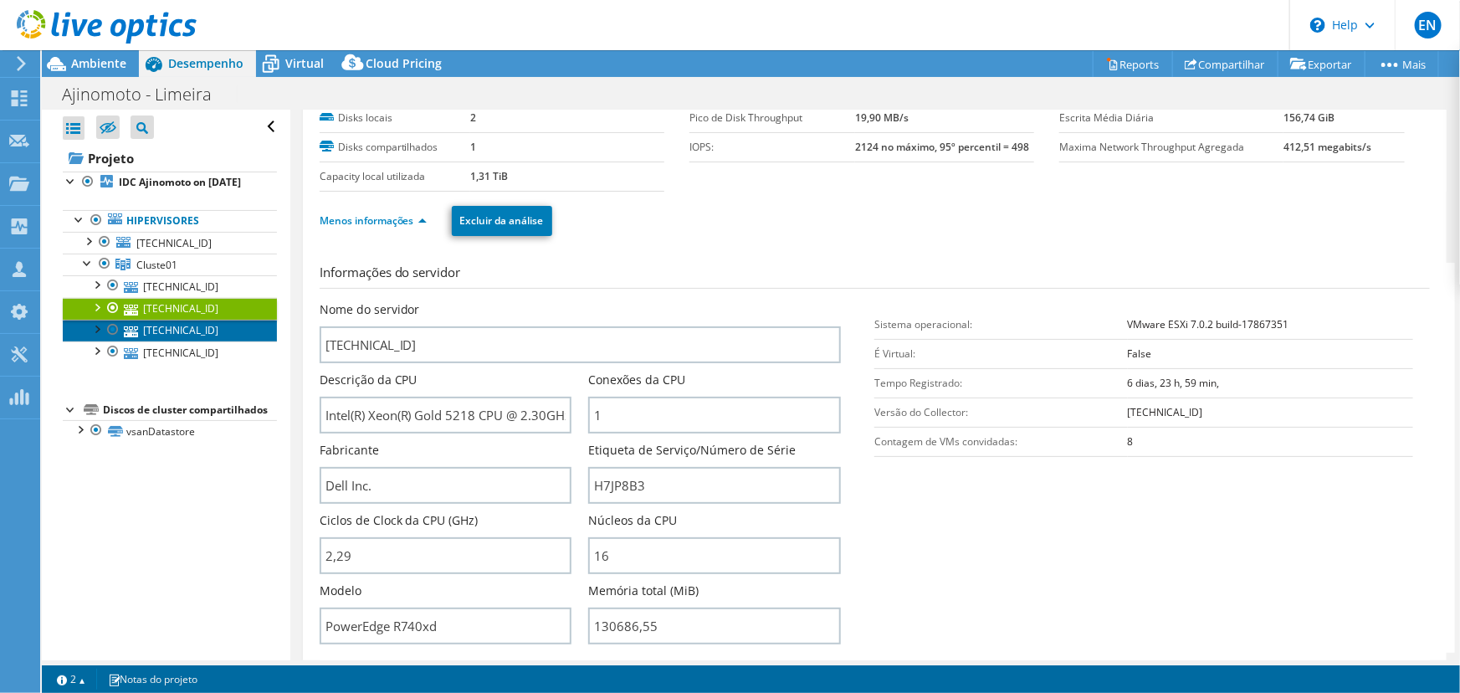
click at [184, 340] on link "[TECHNICAL_ID]" at bounding box center [170, 331] width 214 height 22
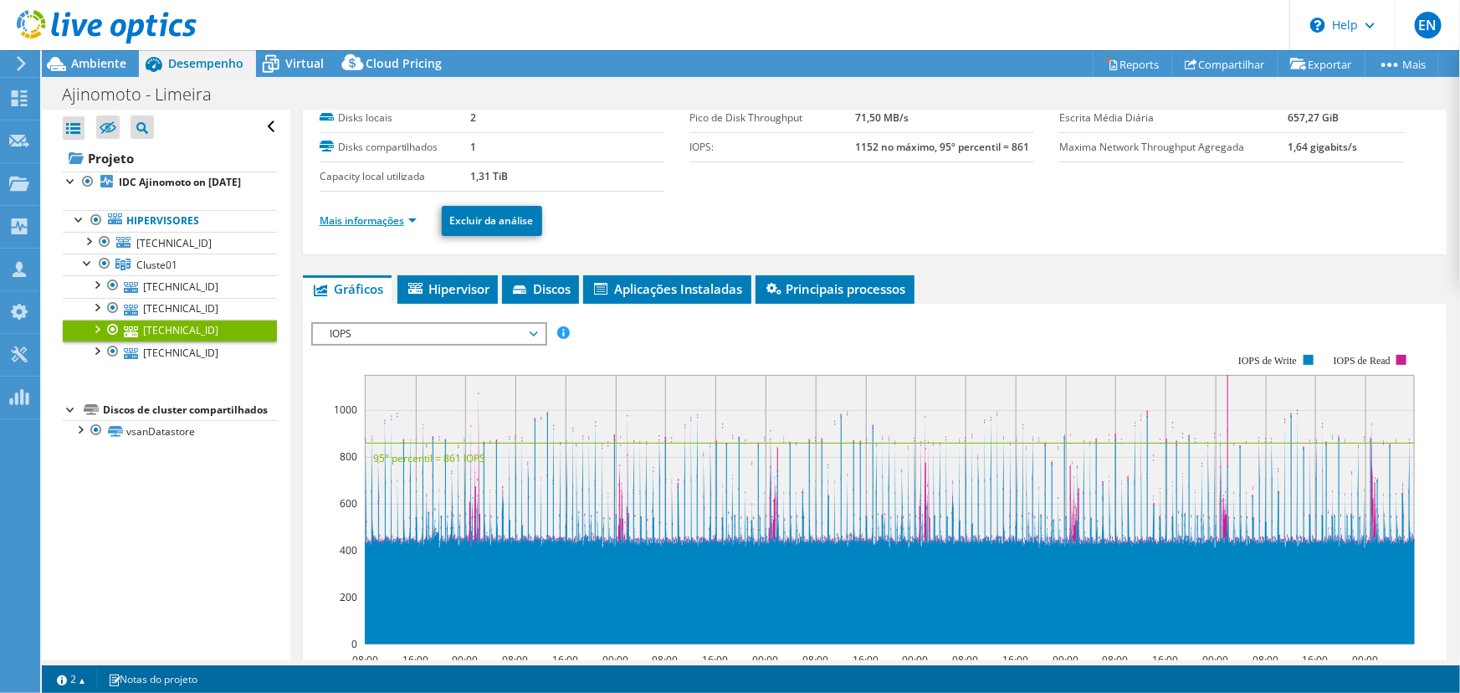
click at [356, 217] on link "Mais informações" at bounding box center [368, 220] width 97 height 14
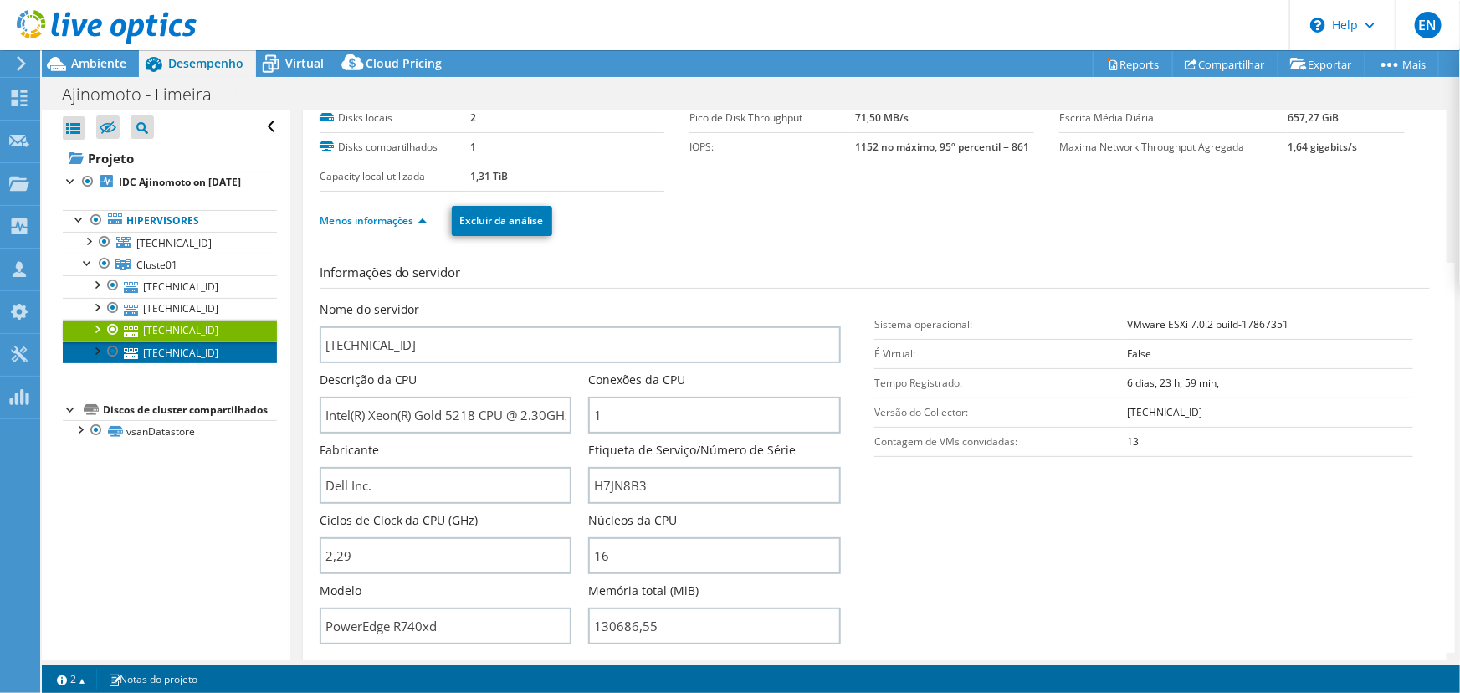
click at [176, 363] on link "[TECHNICAL_ID]" at bounding box center [170, 352] width 214 height 22
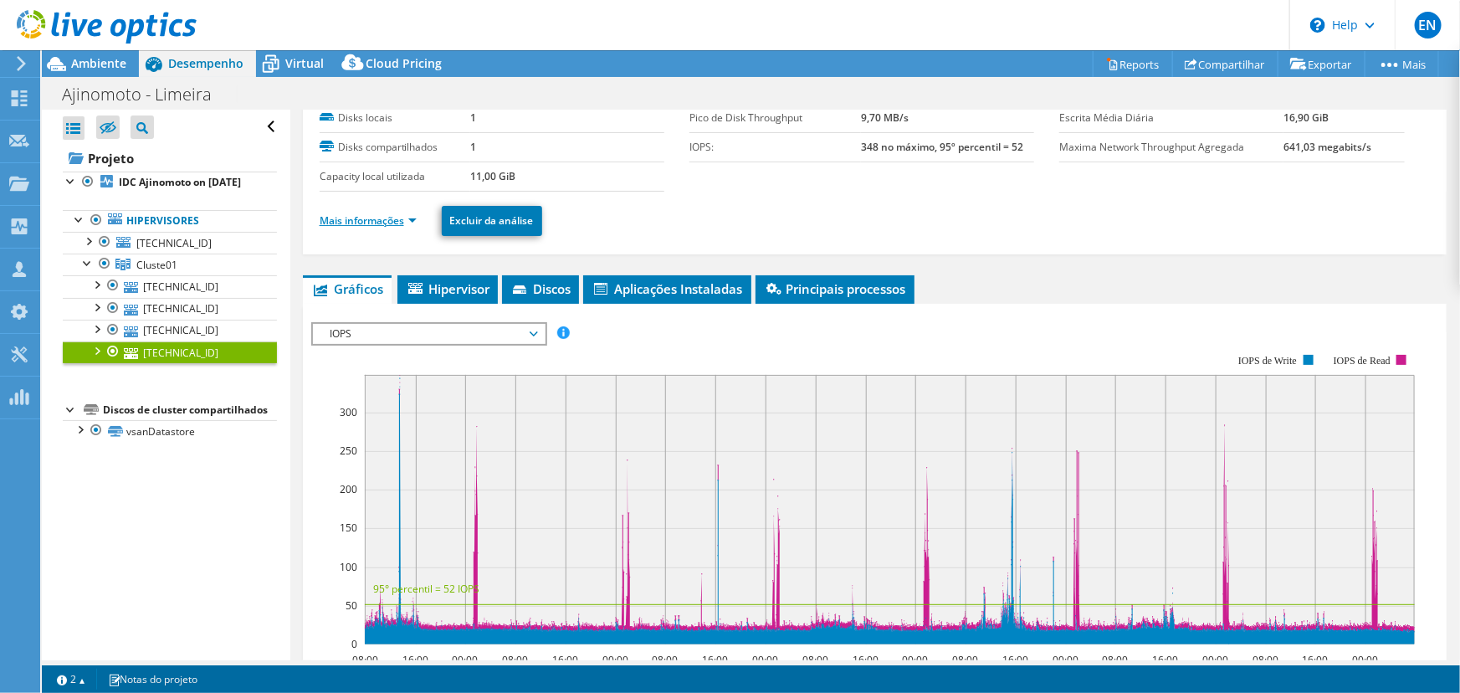
click at [358, 217] on link "Mais informações" at bounding box center [368, 220] width 97 height 14
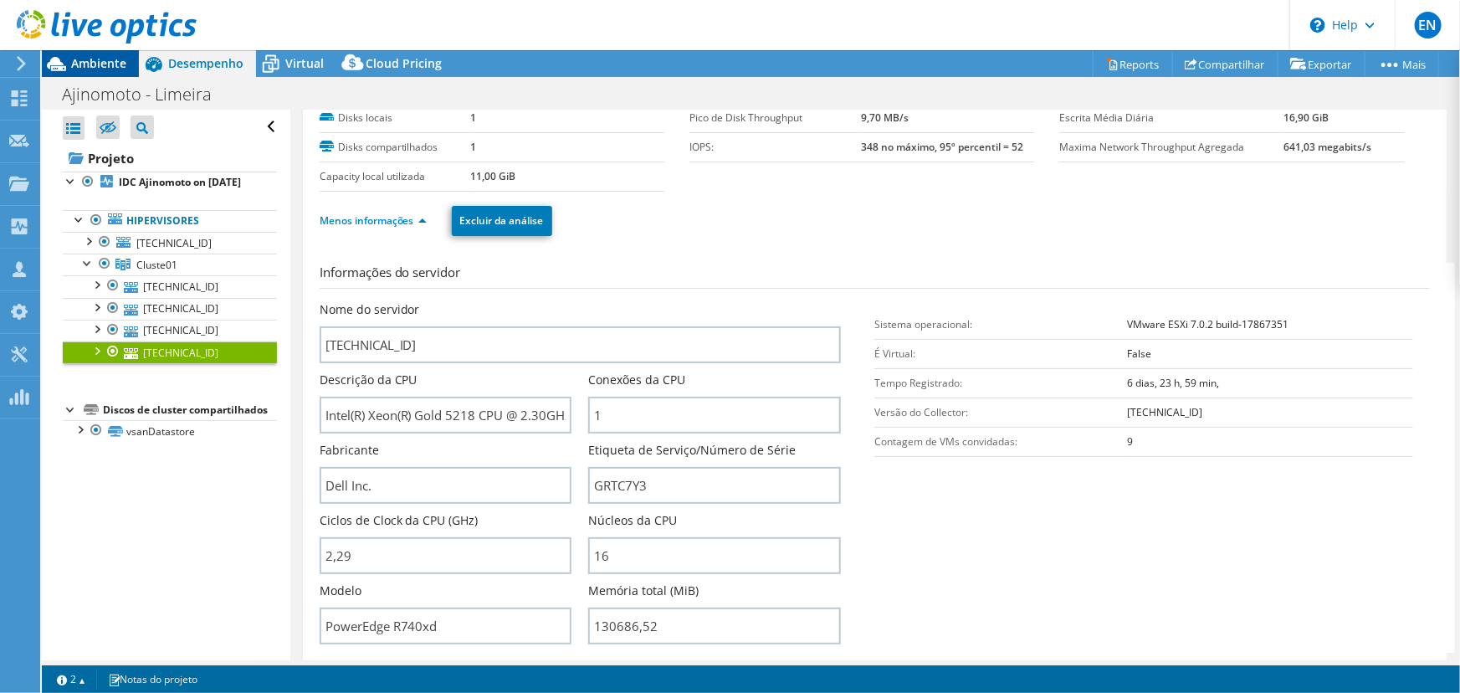
click at [91, 59] on span "Ambiente" at bounding box center [98, 63] width 55 height 16
